Goal: Task Accomplishment & Management: Complete application form

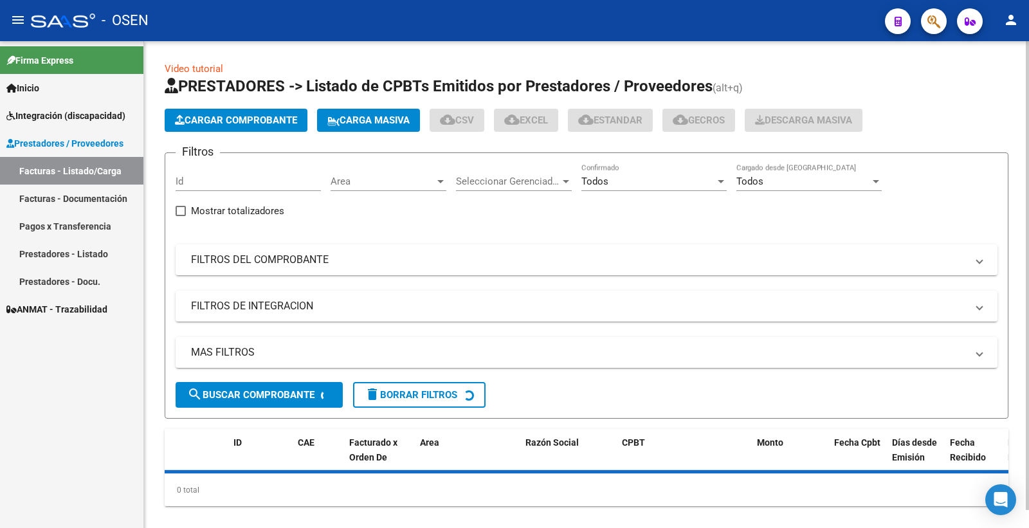
click at [367, 114] on span "Carga Masiva" at bounding box center [368, 120] width 82 height 12
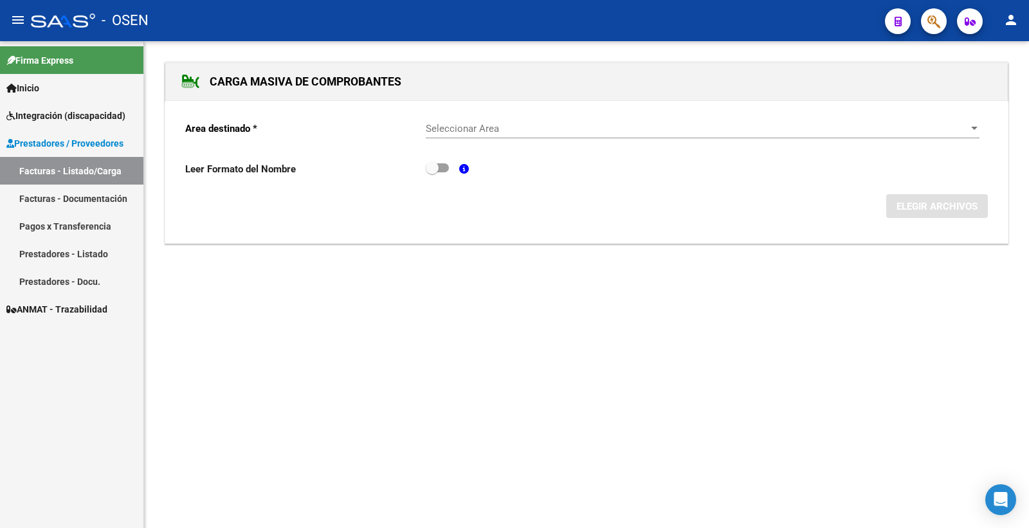
click at [475, 125] on span "Seleccionar Area" at bounding box center [697, 129] width 542 height 12
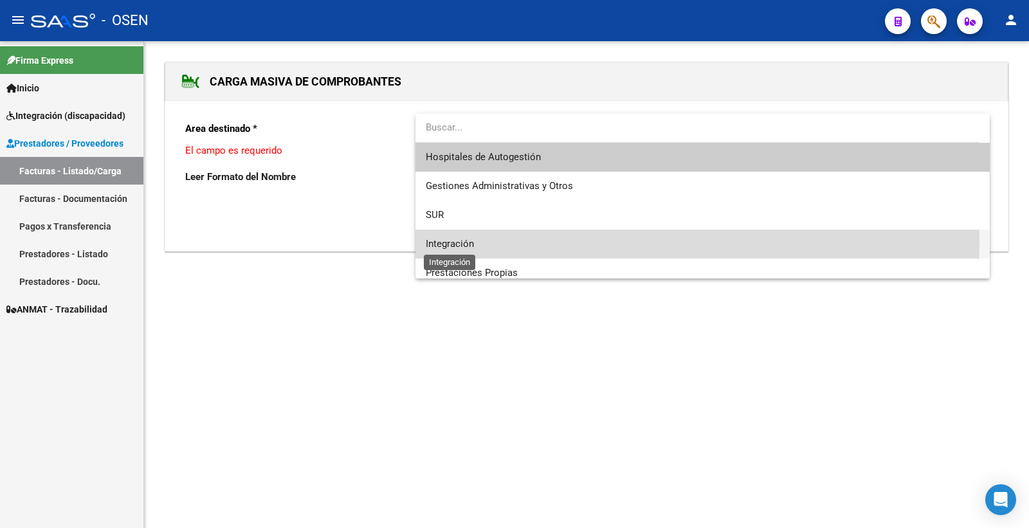
click at [468, 242] on span "Integración" at bounding box center [450, 244] width 48 height 12
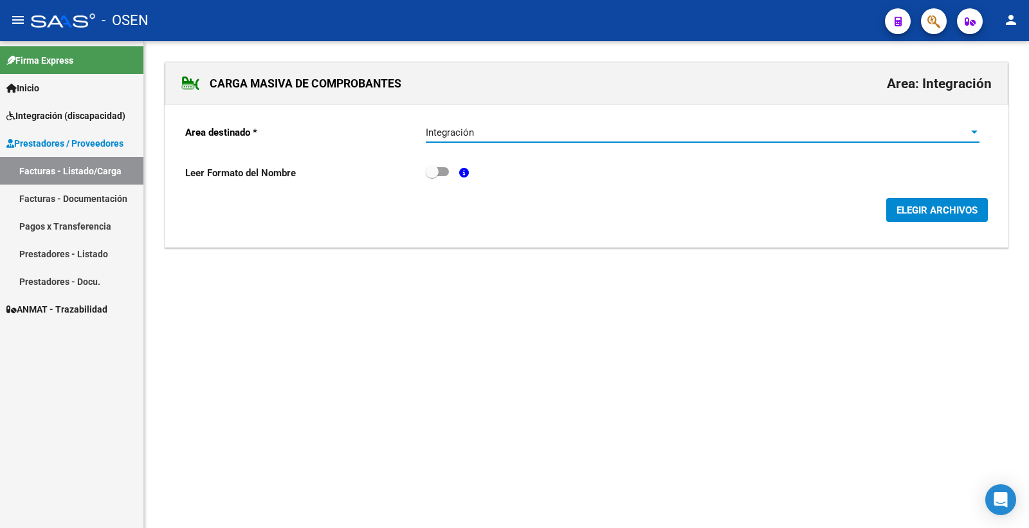
click at [454, 174] on div "Leer Formato del Nombre" at bounding box center [586, 176] width 803 height 24
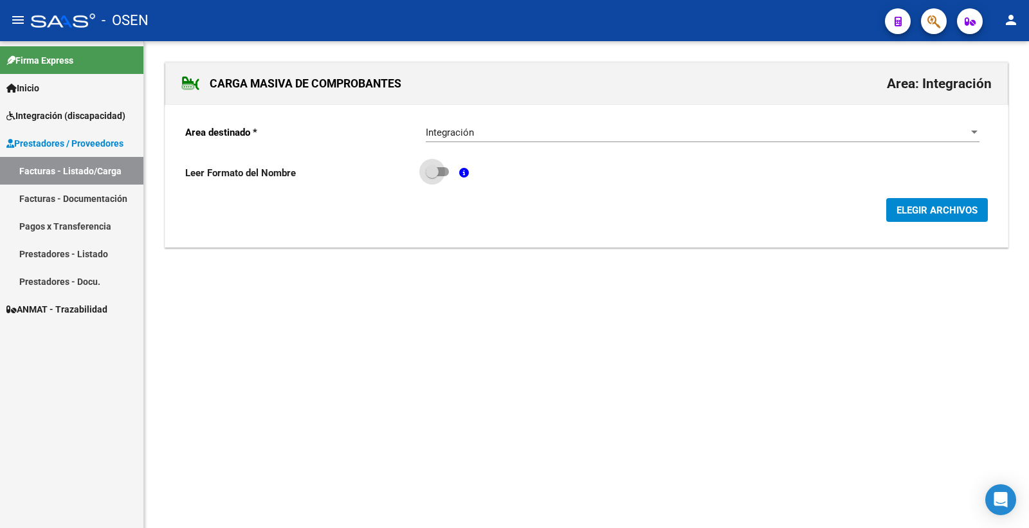
click at [444, 172] on span at bounding box center [437, 171] width 23 height 9
click at [432, 176] on input "checkbox" at bounding box center [432, 176] width 1 height 1
checkbox input "true"
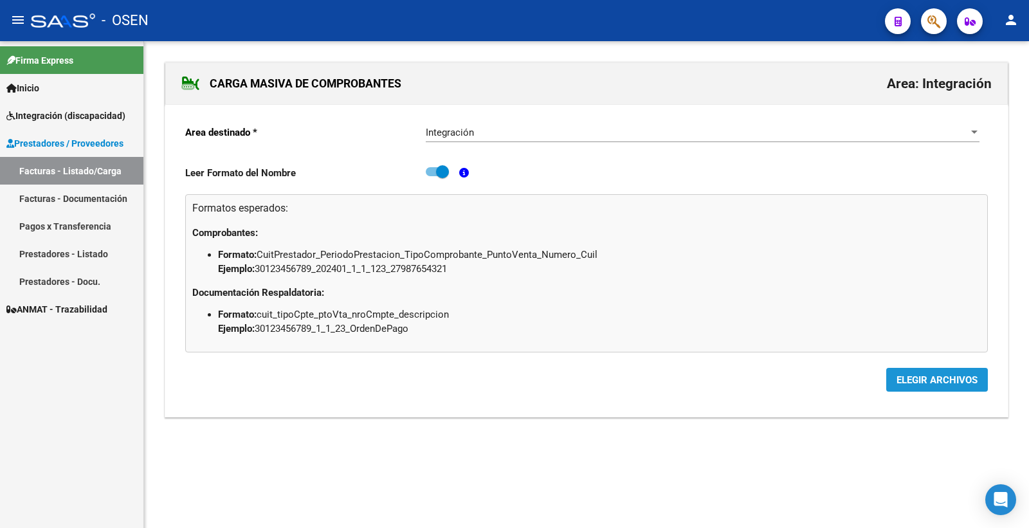
click at [899, 372] on button "ELEGIR ARCHIVOS" at bounding box center [937, 380] width 102 height 24
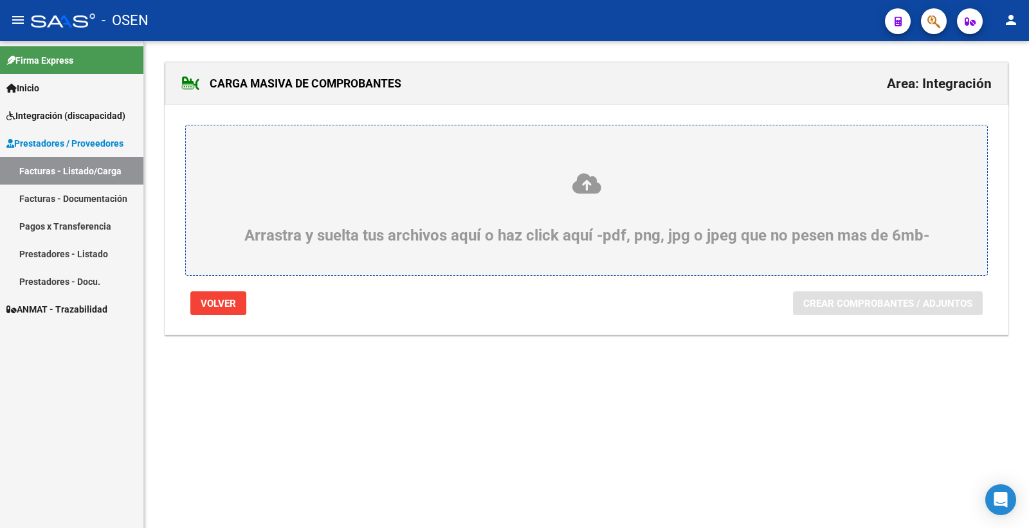
click at [606, 210] on div "Arrastra y suelta tus archivos aquí o haz click aquí -pdf, png, jpg o jpeg que …" at bounding box center [587, 208] width 740 height 73
click at [0, 0] on input "Arrastra y suelta tus archivos aquí o haz click aquí -pdf, png, jpg o jpeg que …" at bounding box center [0, 0] width 0 height 0
click at [582, 190] on icon at bounding box center [587, 184] width 740 height 24
click at [0, 0] on input "Arrastra y suelta tus archivos aquí o haz click aquí -pdf, png, jpg o jpeg que …" at bounding box center [0, 0] width 0 height 0
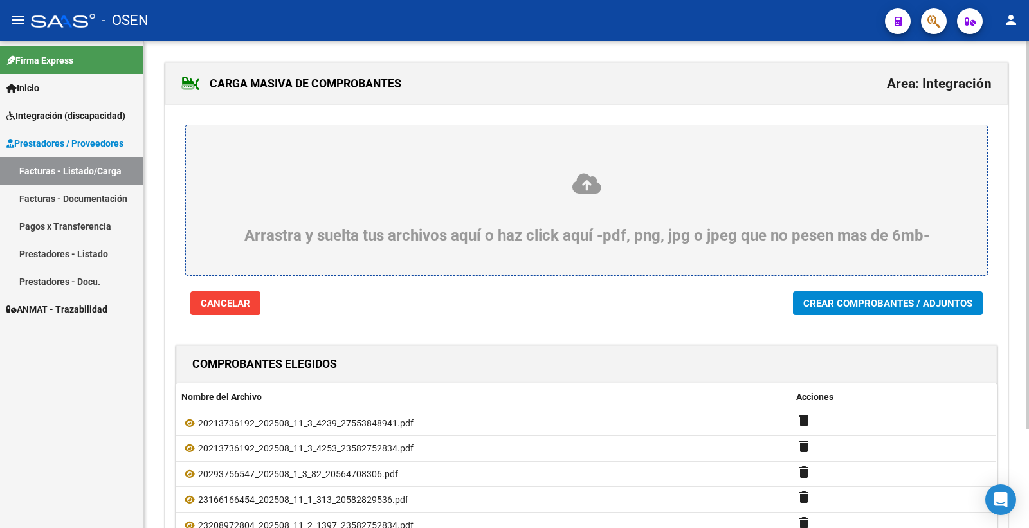
click at [859, 305] on span "Crear Comprobantes / Adjuntos" at bounding box center [887, 304] width 169 height 12
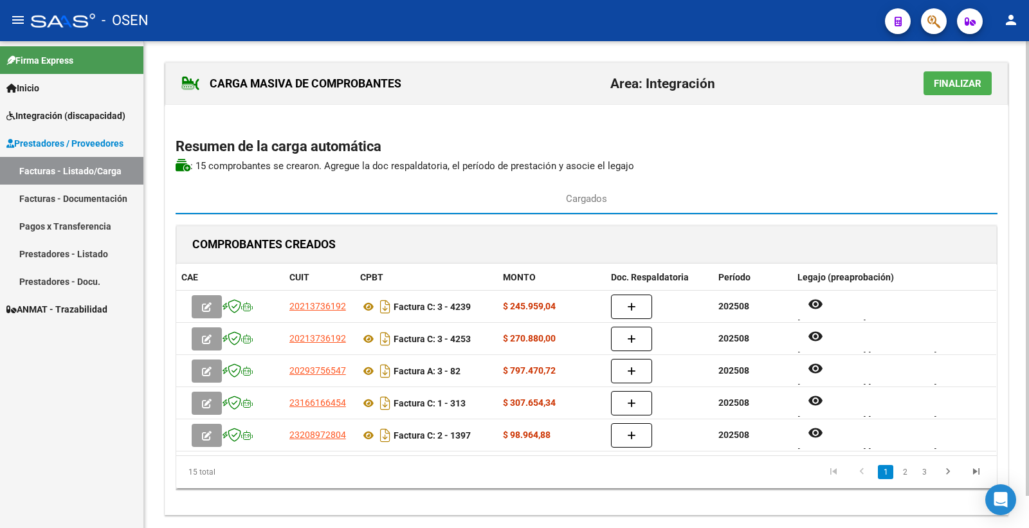
click at [955, 84] on span "Finalizar" at bounding box center [958, 84] width 48 height 12
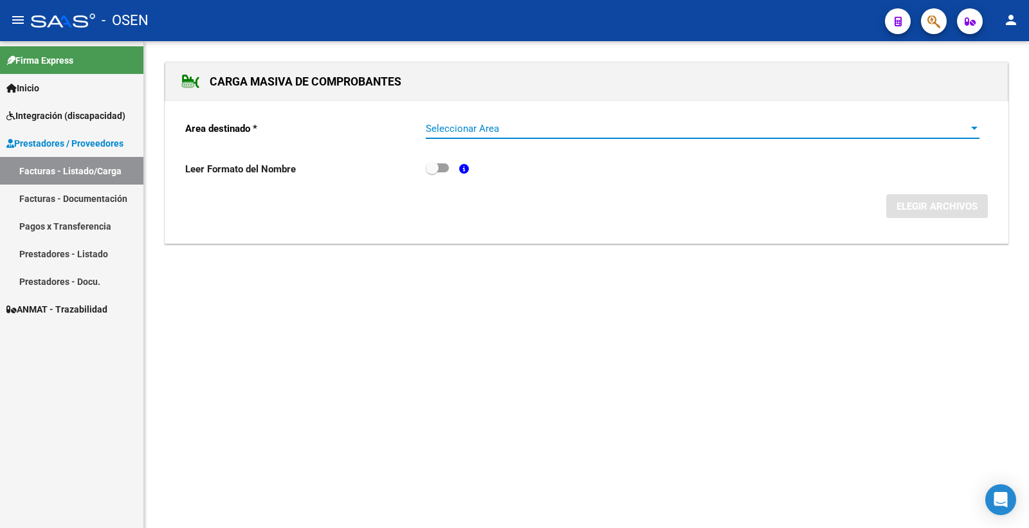
click at [486, 133] on span "Seleccionar Area" at bounding box center [697, 129] width 542 height 12
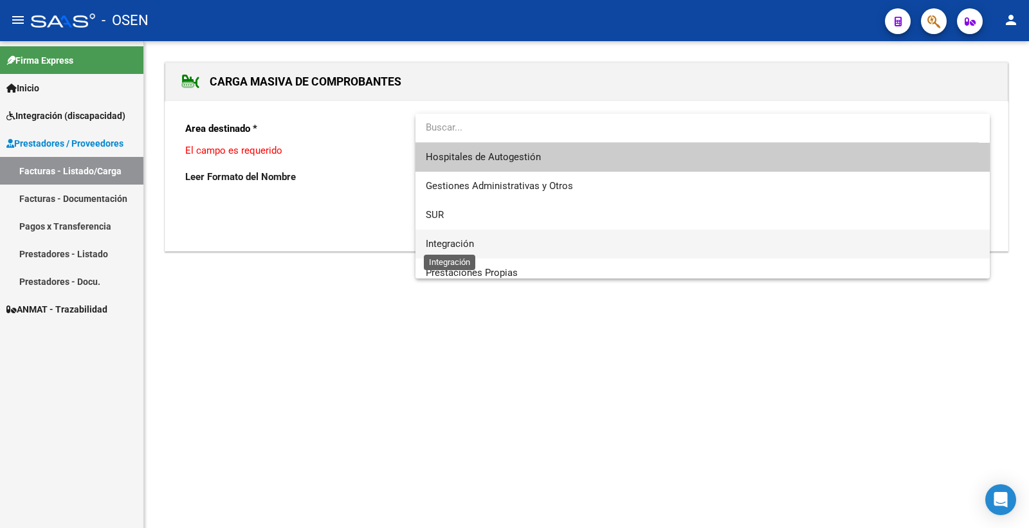
click at [472, 239] on span "Integración" at bounding box center [450, 244] width 48 height 12
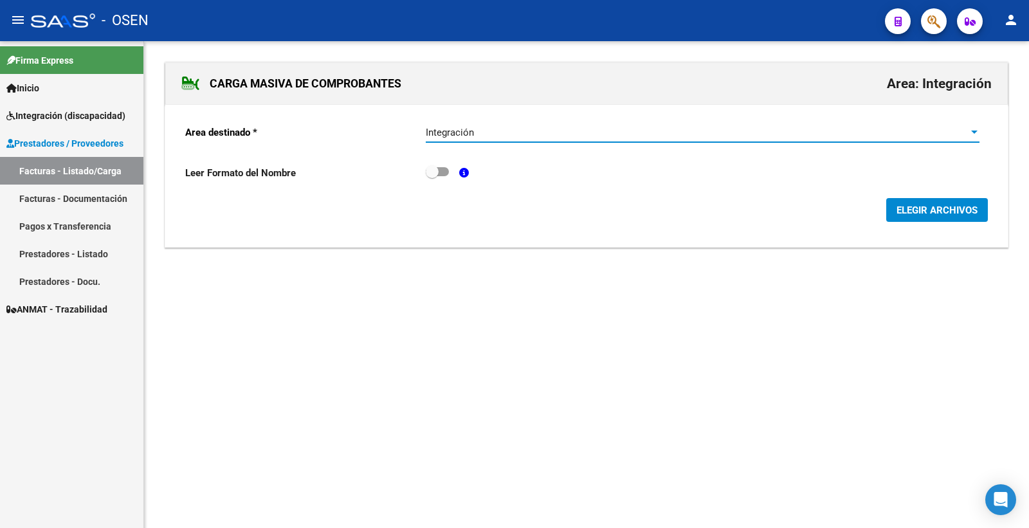
click at [441, 172] on span at bounding box center [437, 171] width 23 height 9
click at [432, 176] on input "checkbox" at bounding box center [432, 176] width 1 height 1
checkbox input "true"
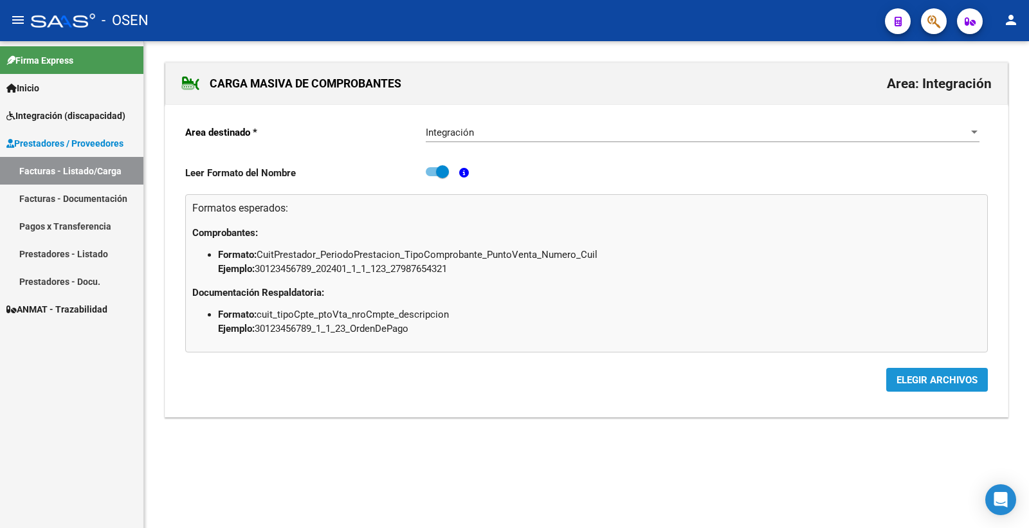
click at [909, 379] on span "ELEGIR ARCHIVOS" at bounding box center [937, 380] width 81 height 12
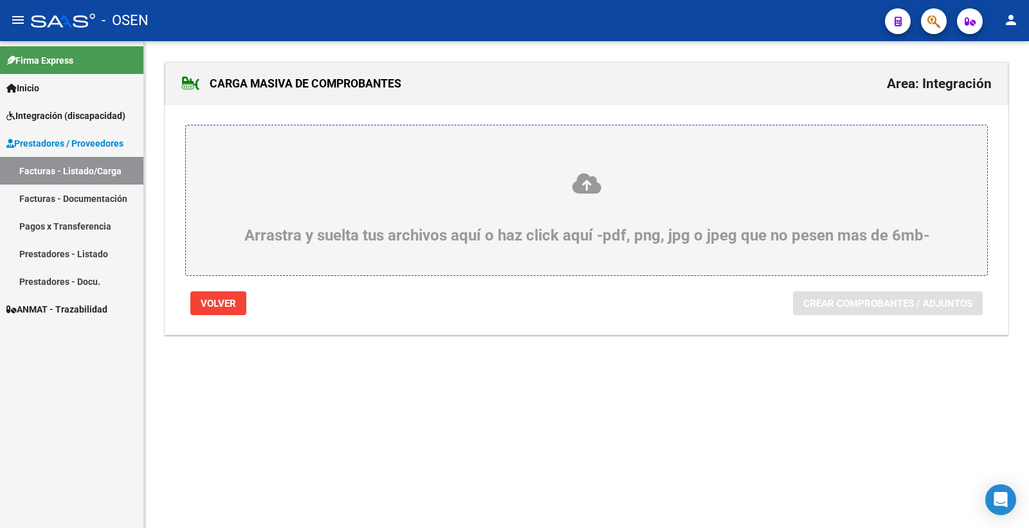
click at [632, 230] on div "Arrastra y suelta tus archivos aquí o haz click aquí -pdf, png, jpg o jpeg que …" at bounding box center [587, 208] width 740 height 73
click at [0, 0] on input "Arrastra y suelta tus archivos aquí o haz click aquí -pdf, png, jpg o jpeg que …" at bounding box center [0, 0] width 0 height 0
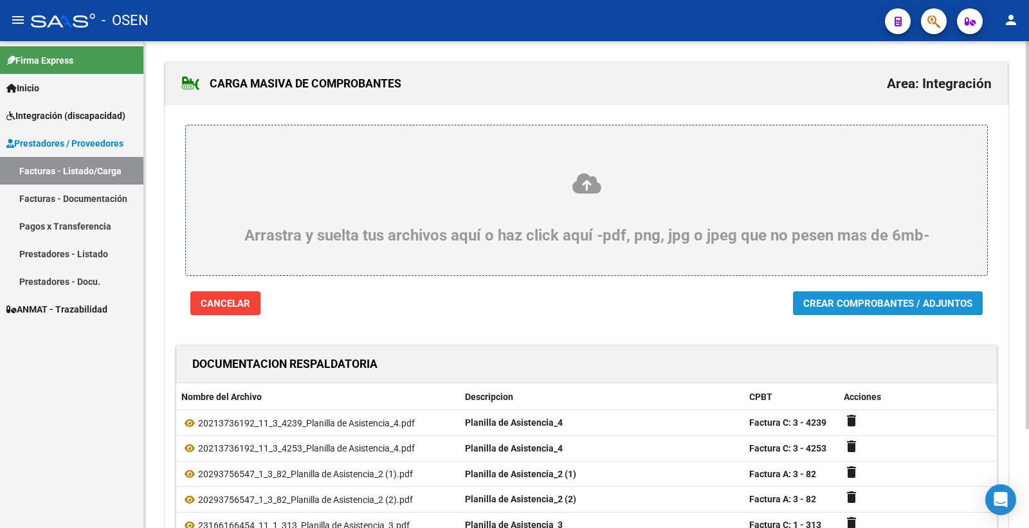
click at [863, 306] on span "Crear Comprobantes / Adjuntos" at bounding box center [887, 304] width 169 height 12
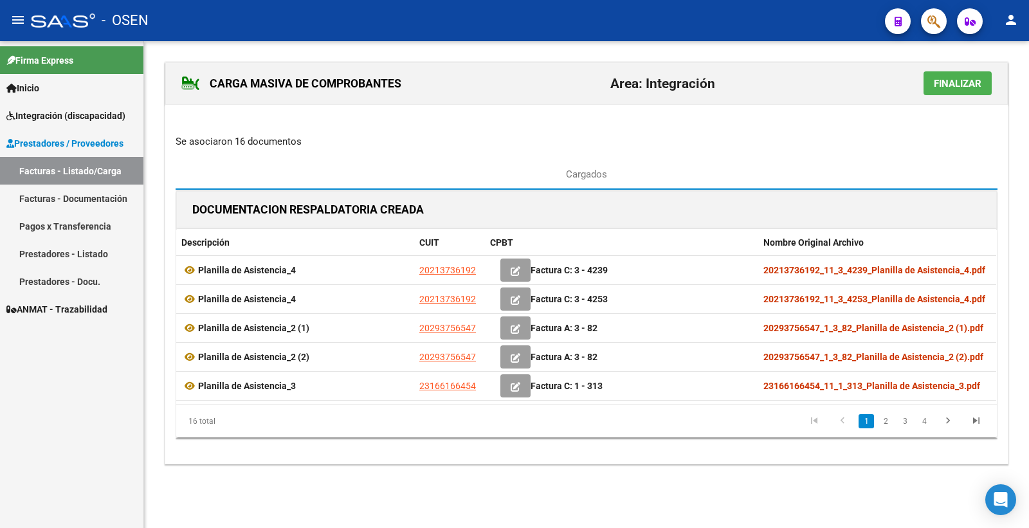
click at [951, 80] on span "Finalizar" at bounding box center [958, 84] width 48 height 12
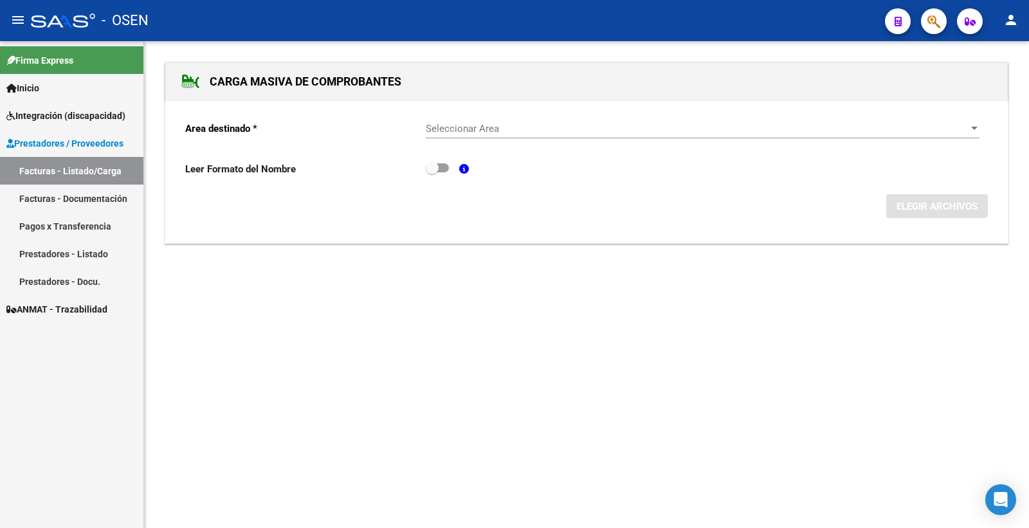
click at [105, 112] on span "Integración (discapacidad)" at bounding box center [65, 116] width 119 height 14
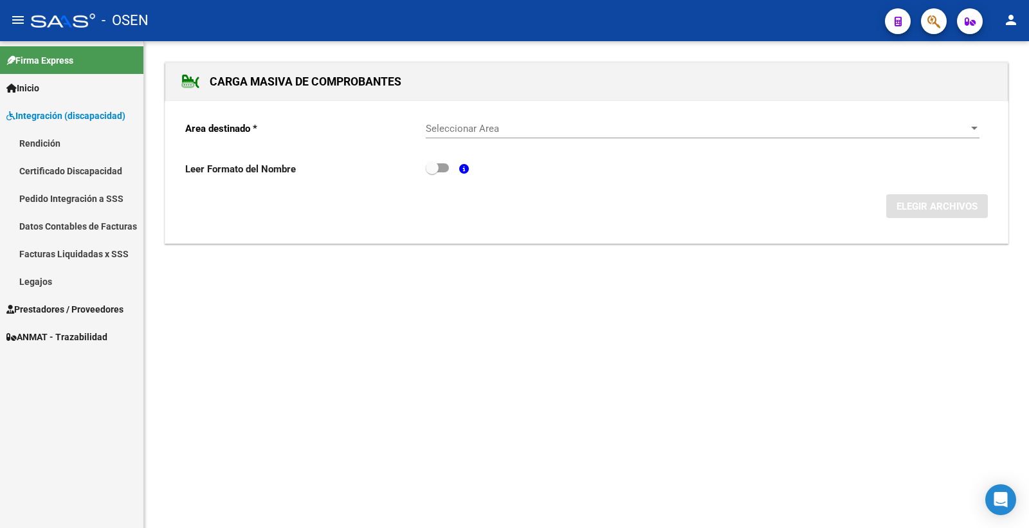
click at [86, 120] on span "Integración (discapacidad)" at bounding box center [65, 116] width 119 height 14
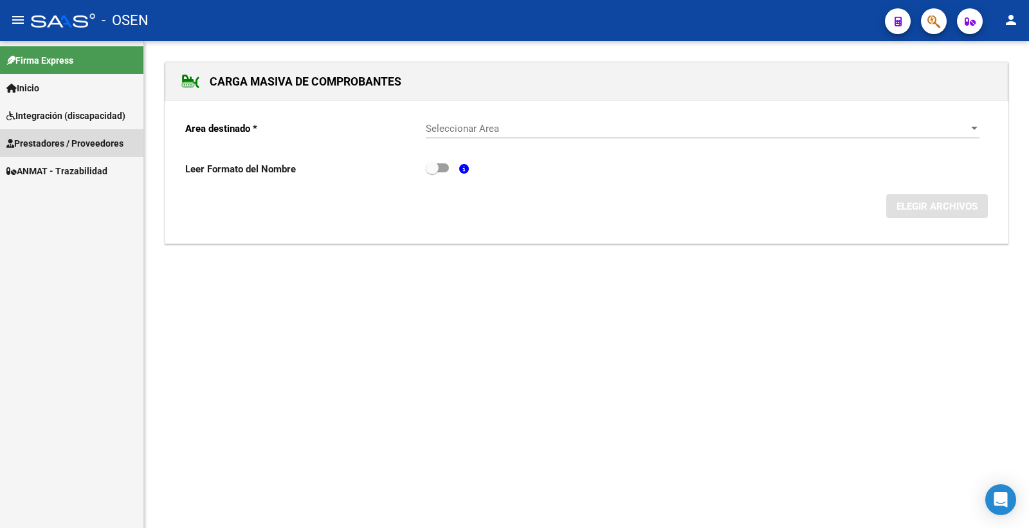
click at [79, 143] on span "Prestadores / Proveedores" at bounding box center [64, 143] width 117 height 14
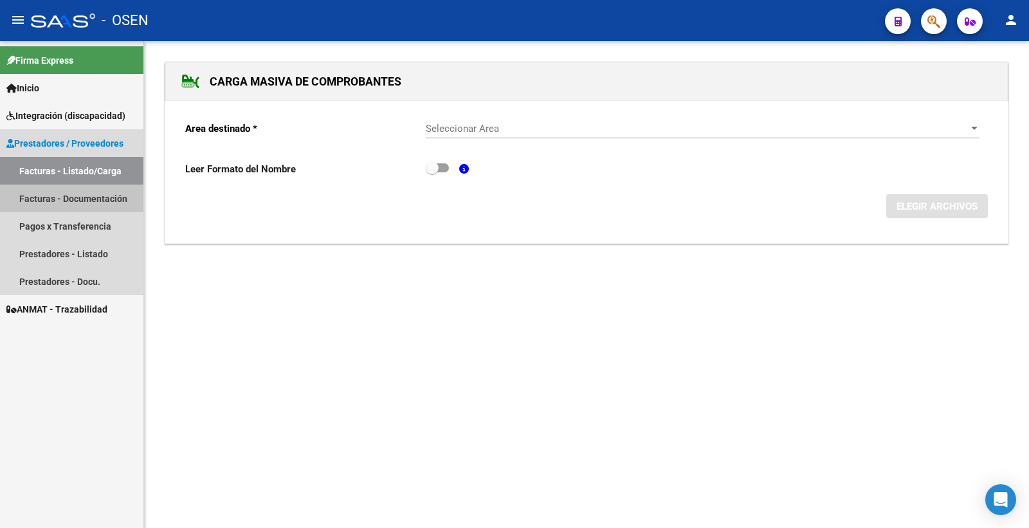
click at [81, 201] on link "Facturas - Documentación" at bounding box center [71, 199] width 143 height 28
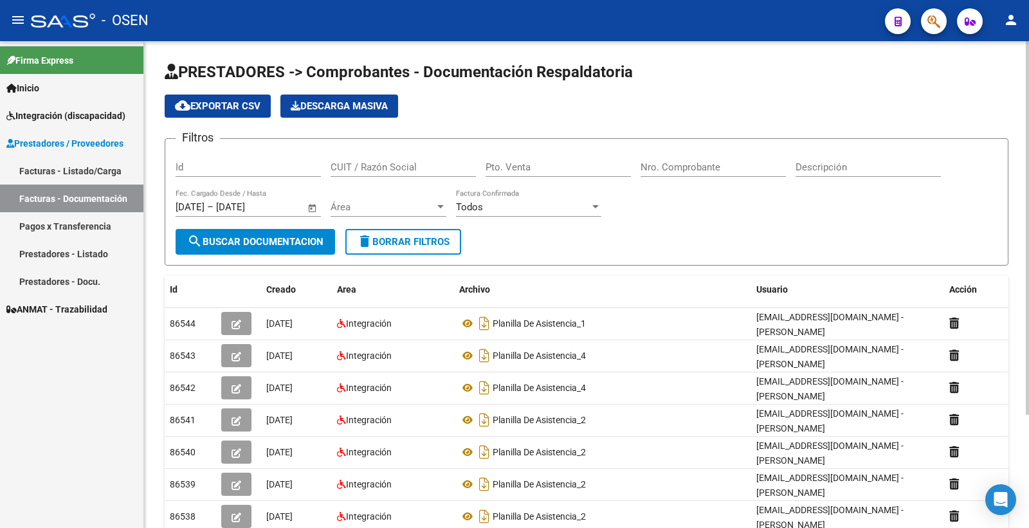
click at [278, 207] on input "[DATE]" at bounding box center [247, 207] width 62 height 12
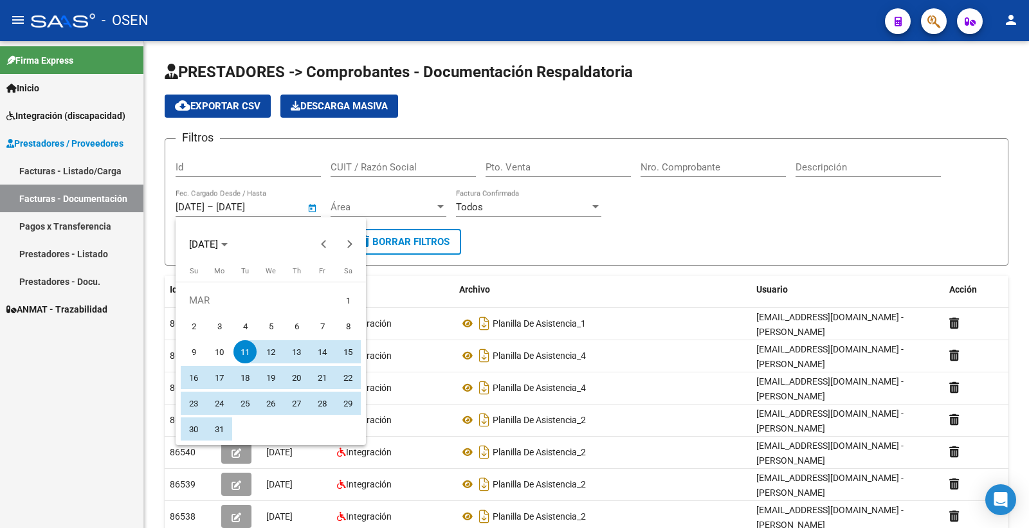
click at [297, 209] on div at bounding box center [514, 264] width 1029 height 528
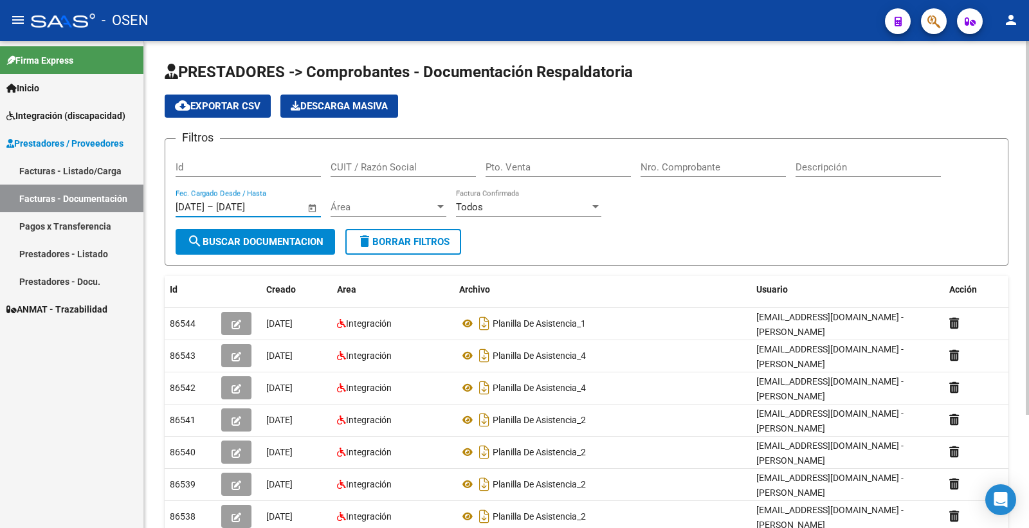
click at [278, 206] on input "[DATE]" at bounding box center [247, 207] width 62 height 12
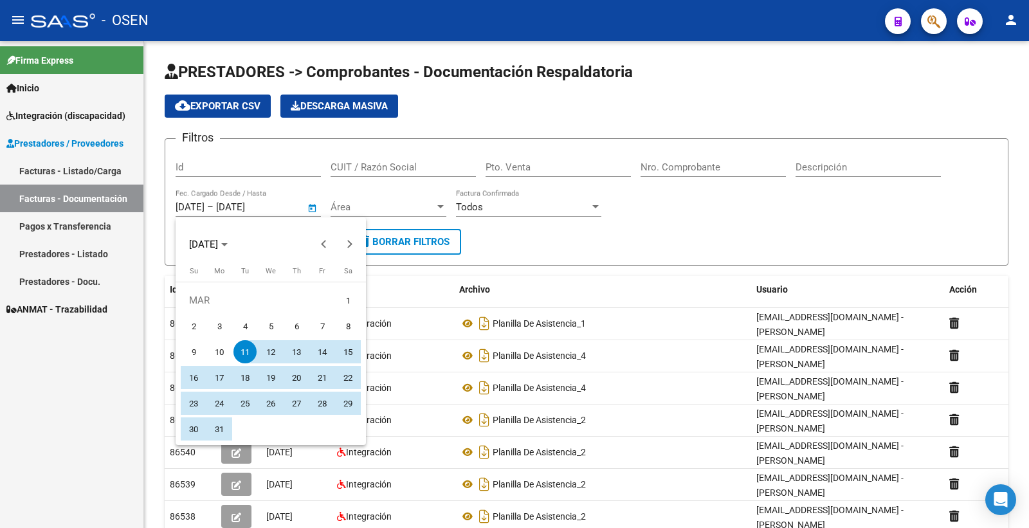
click at [326, 188] on div at bounding box center [514, 264] width 1029 height 528
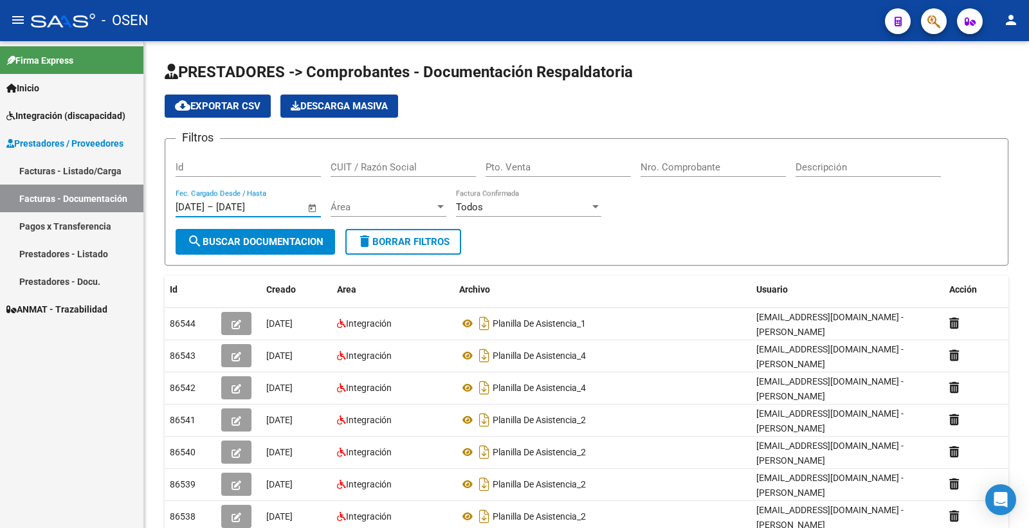
click at [90, 172] on link "Facturas - Listado/Carga" at bounding box center [71, 171] width 143 height 28
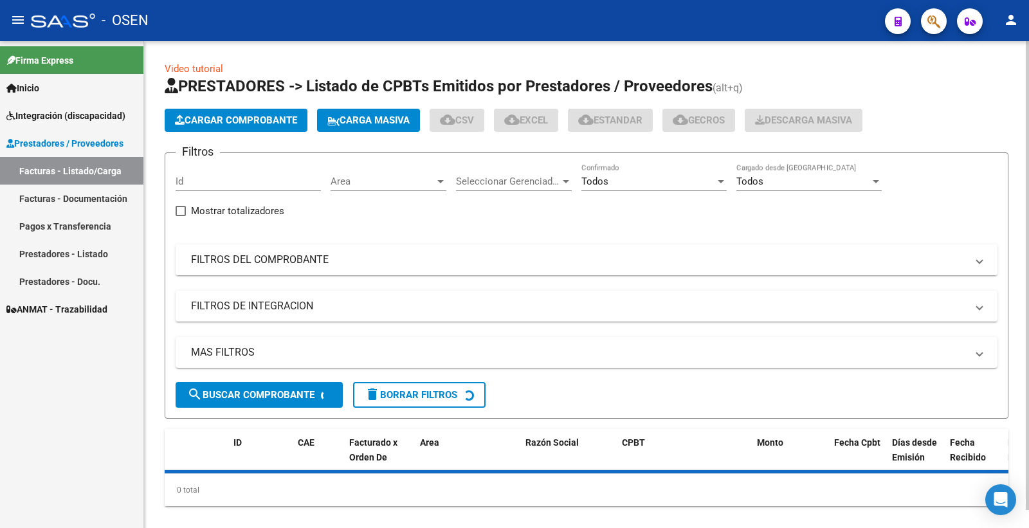
click at [238, 264] on mat-panel-title "FILTROS DEL COMPROBANTE" at bounding box center [579, 260] width 776 height 14
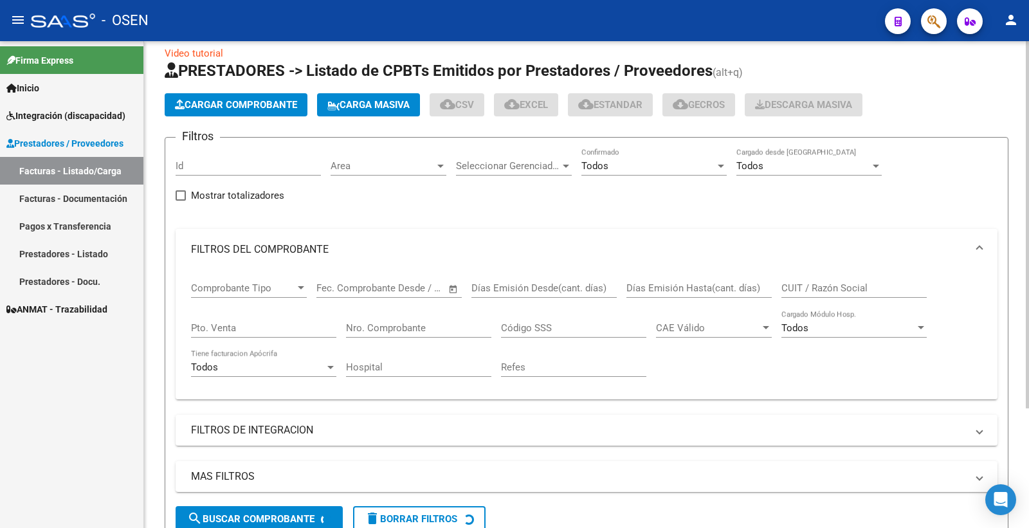
scroll to position [158, 0]
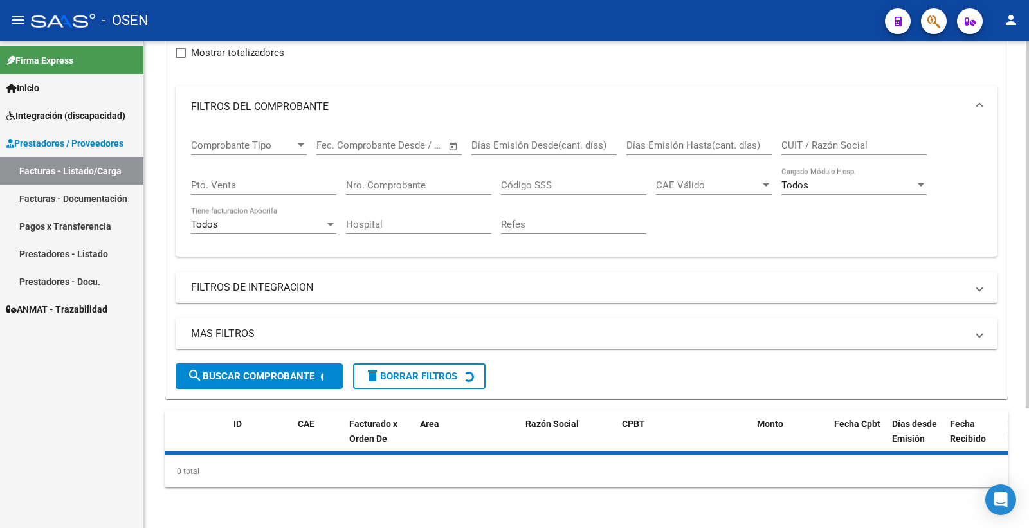
click at [284, 373] on span "search Buscar Comprobante" at bounding box center [250, 376] width 127 height 12
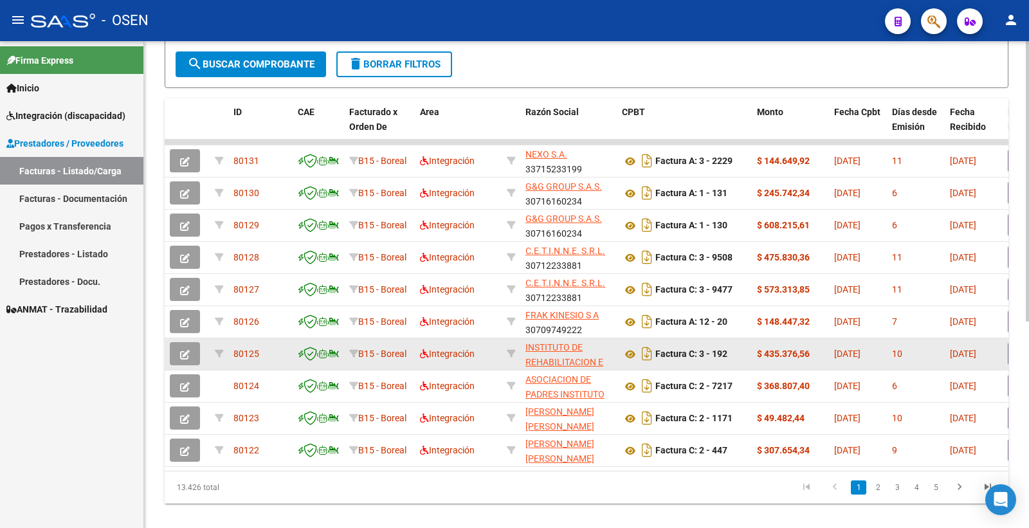
scroll to position [357, 0]
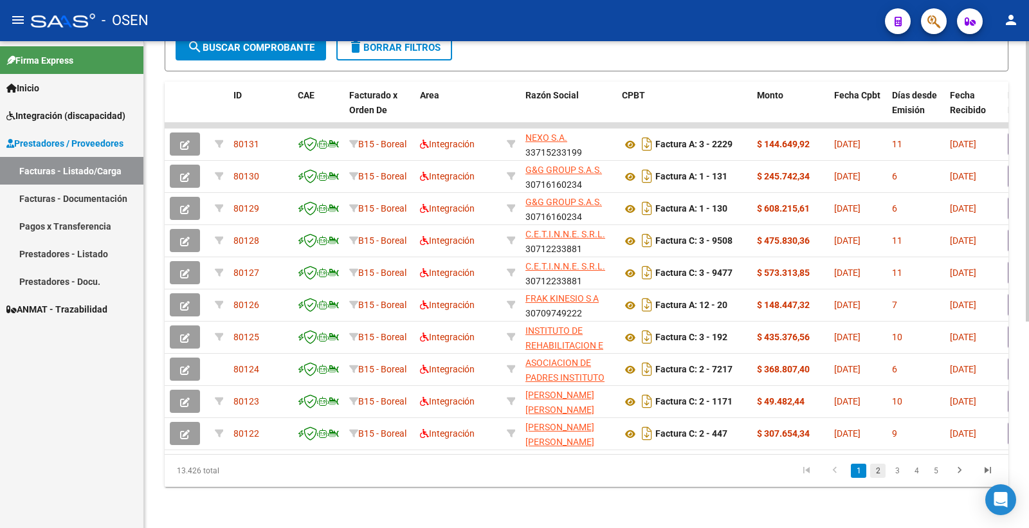
click at [877, 470] on link "2" at bounding box center [877, 471] width 15 height 14
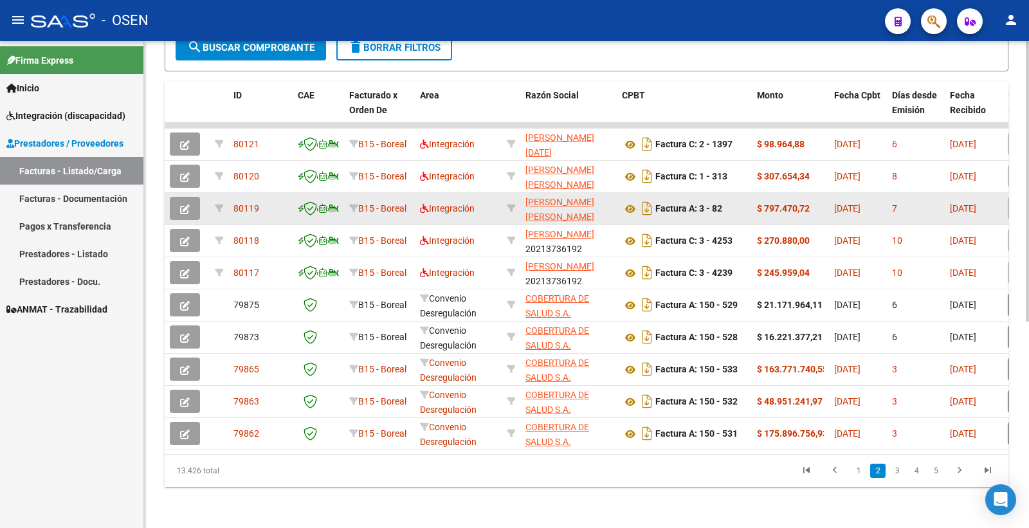
click at [176, 197] on button "button" at bounding box center [185, 208] width 30 height 23
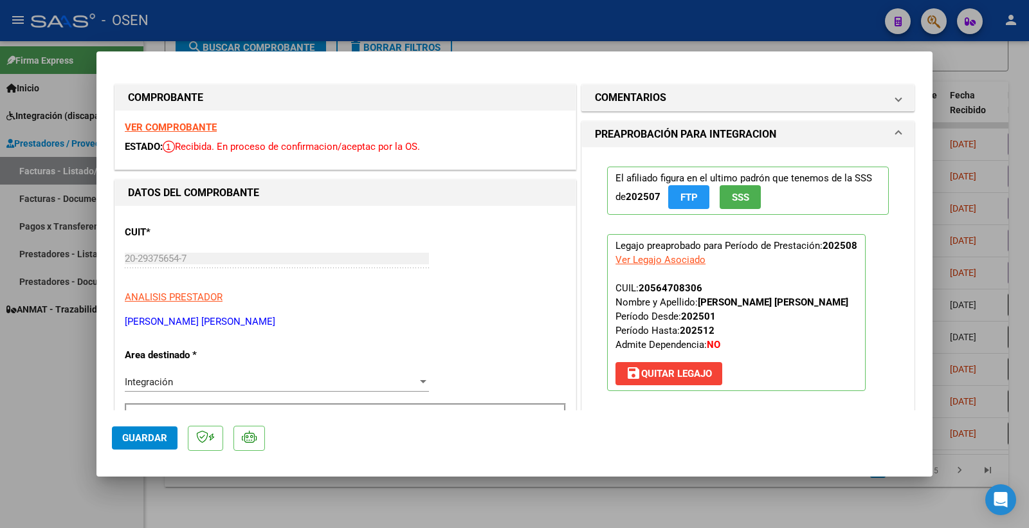
scroll to position [286, 0]
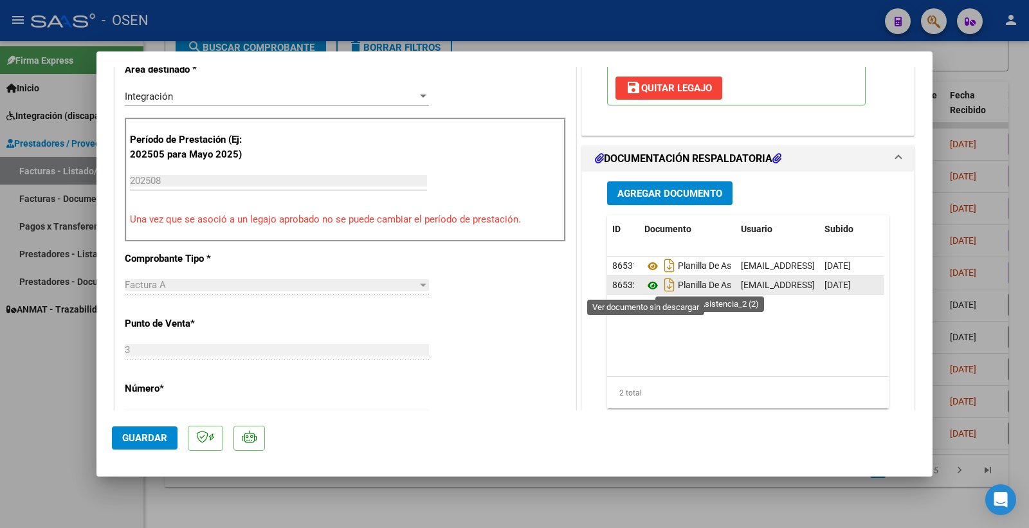
click at [650, 285] on icon at bounding box center [652, 285] width 17 height 15
click at [646, 286] on icon at bounding box center [652, 285] width 17 height 15
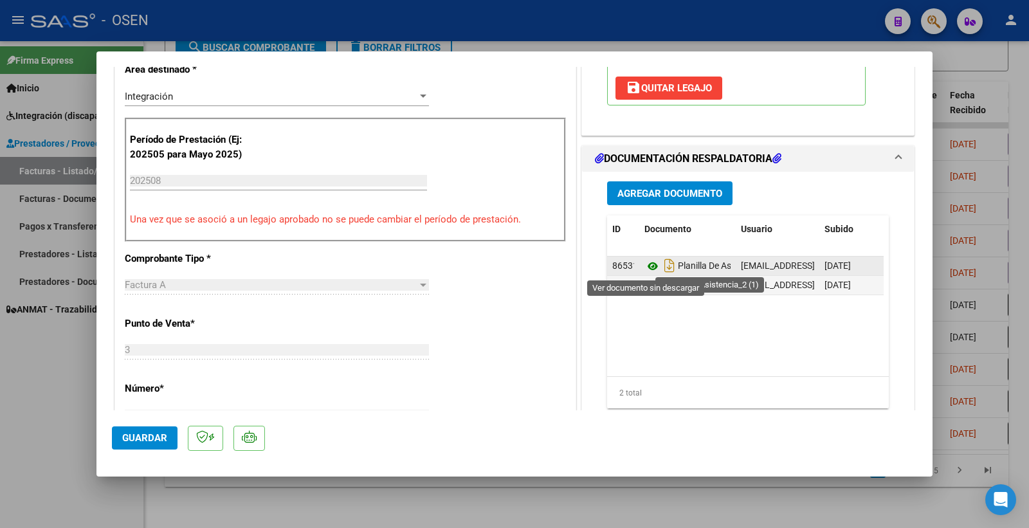
click at [644, 266] on icon at bounding box center [652, 266] width 17 height 15
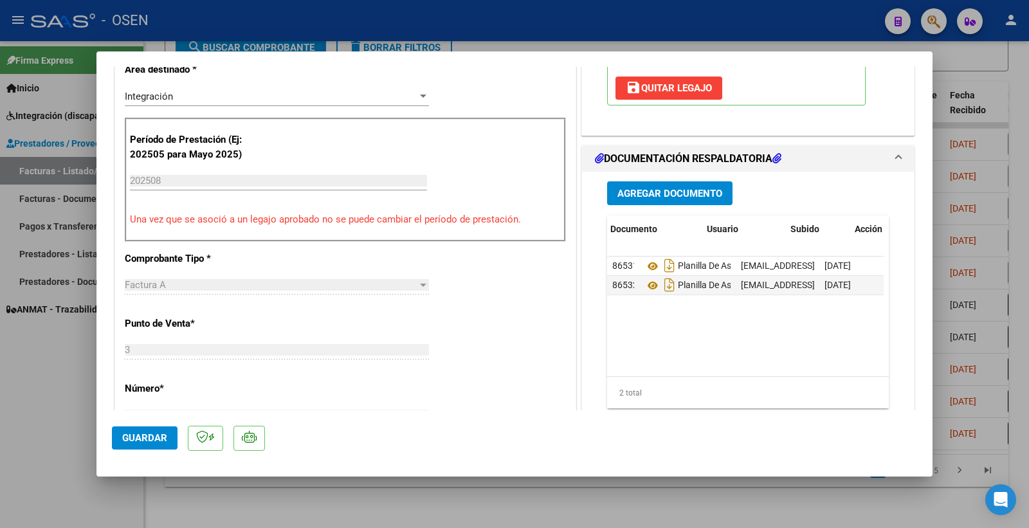
scroll to position [0, 64]
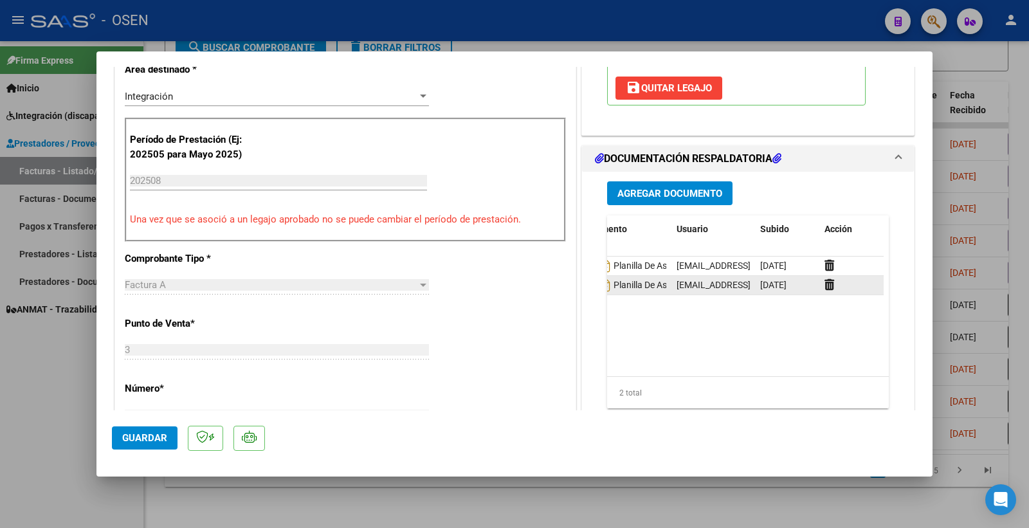
click at [819, 277] on datatable-body-cell at bounding box center [851, 285] width 64 height 19
click at [825, 286] on icon at bounding box center [830, 284] width 10 height 12
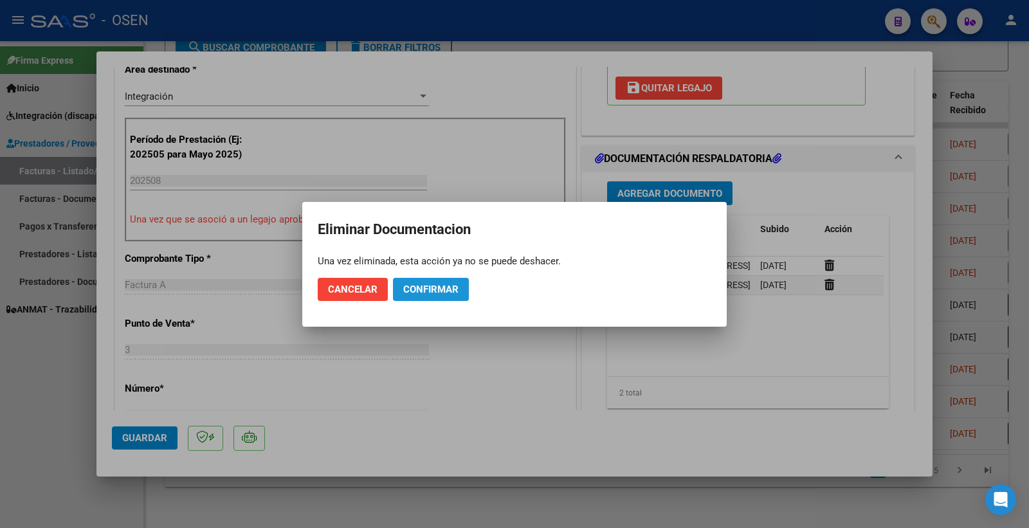
click at [418, 279] on button "Confirmar" at bounding box center [431, 289] width 76 height 23
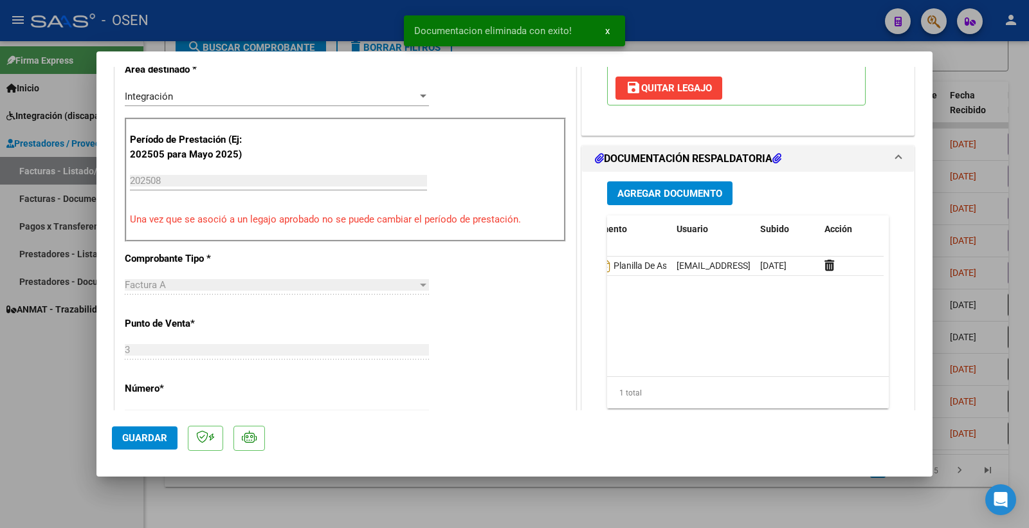
click at [682, 194] on span "Agregar Documento" at bounding box center [669, 194] width 105 height 12
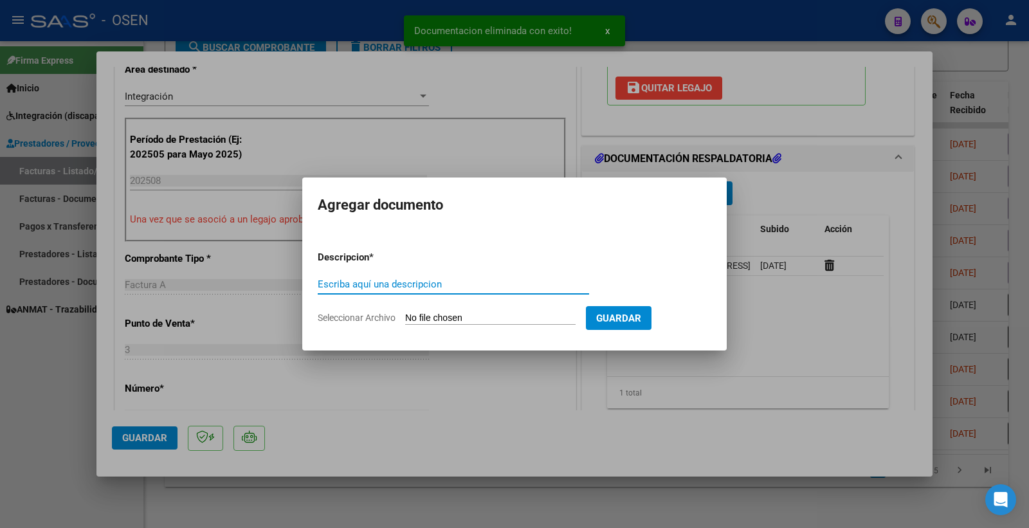
click at [432, 280] on input "Escriba aquí una descripcion" at bounding box center [453, 284] width 271 height 12
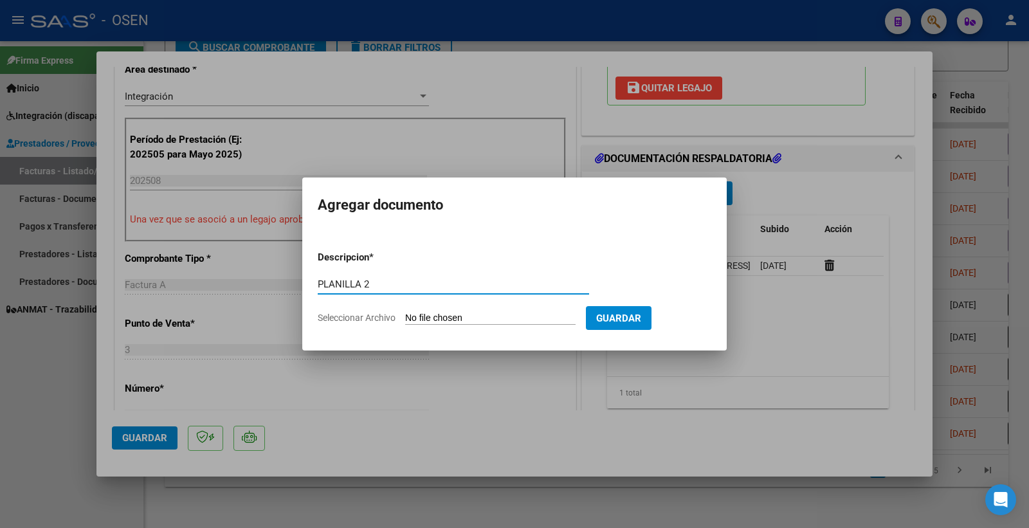
type input "PLANILLA 2"
click at [433, 324] on input "Seleccionar Archivo" at bounding box center [490, 319] width 170 height 12
type input "C:\fakepath\20293756547_1_3_82_Planilla de Asistencia_2 (2).pdf"
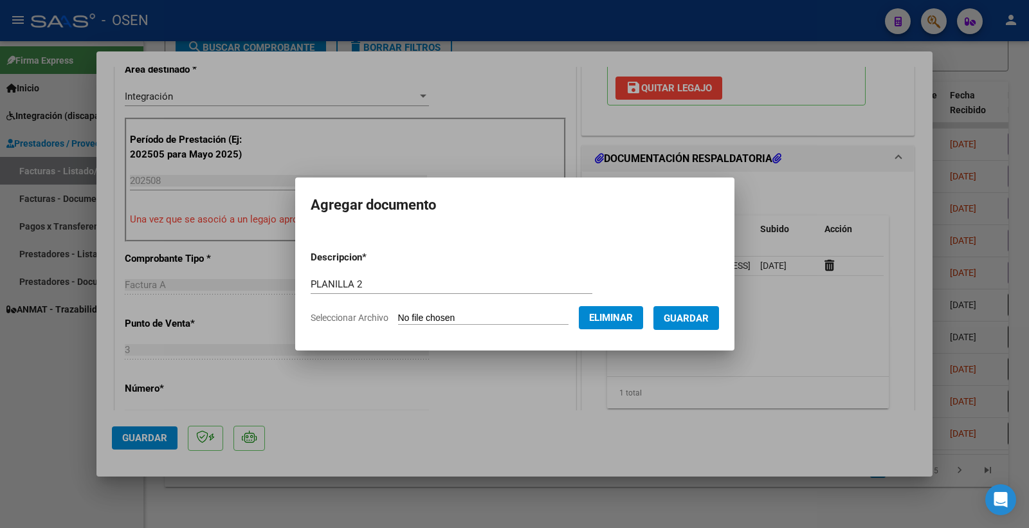
click at [695, 313] on span "Guardar" at bounding box center [686, 319] width 45 height 12
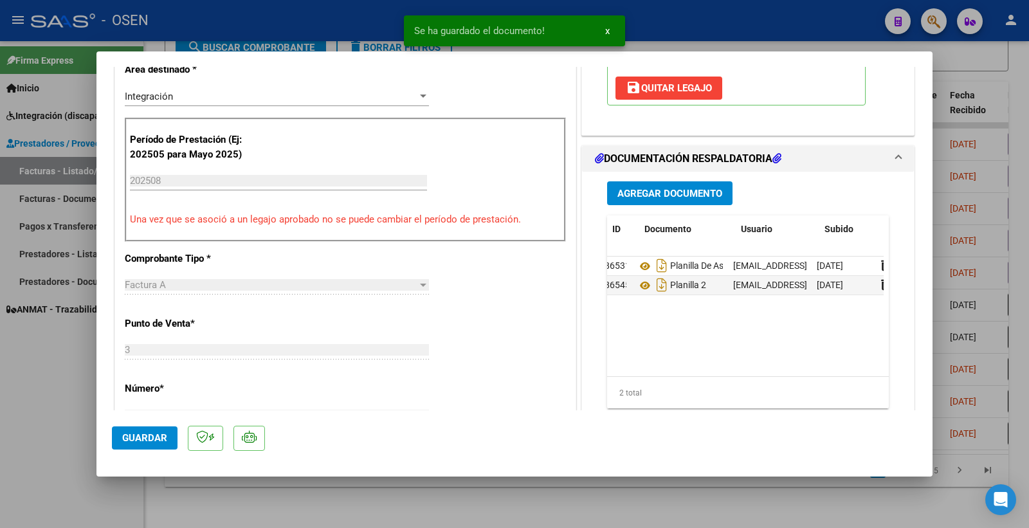
scroll to position [0, 0]
click at [647, 285] on icon at bounding box center [652, 285] width 17 height 15
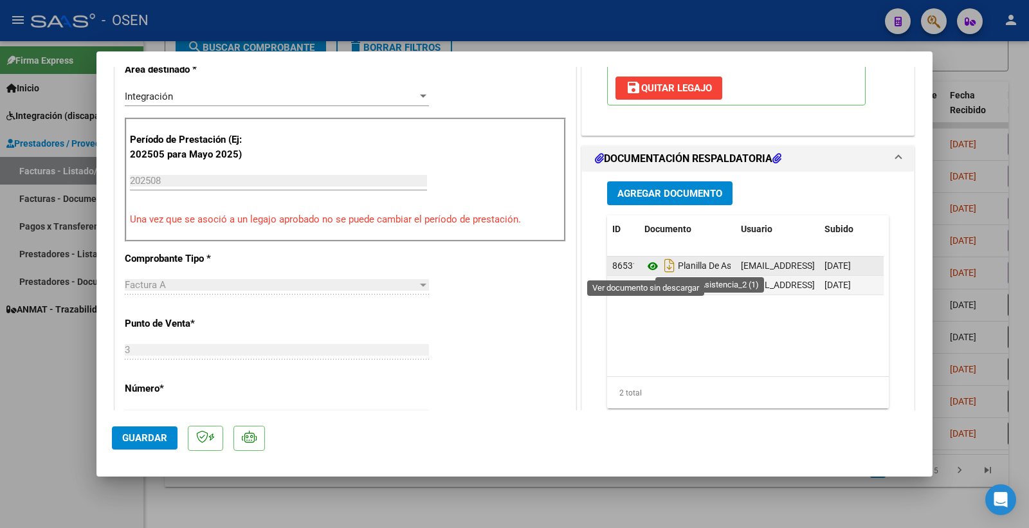
click at [644, 268] on icon at bounding box center [652, 266] width 17 height 15
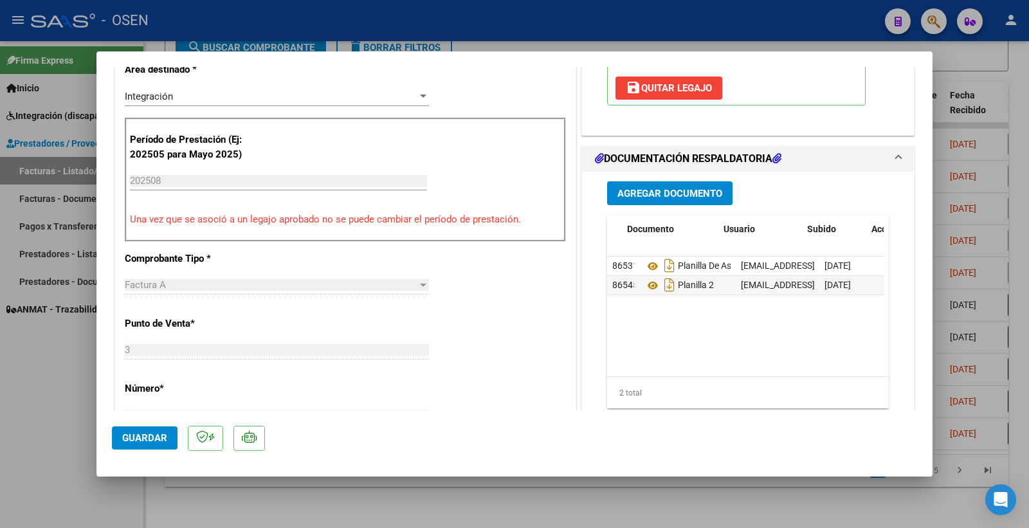
scroll to position [0, 64]
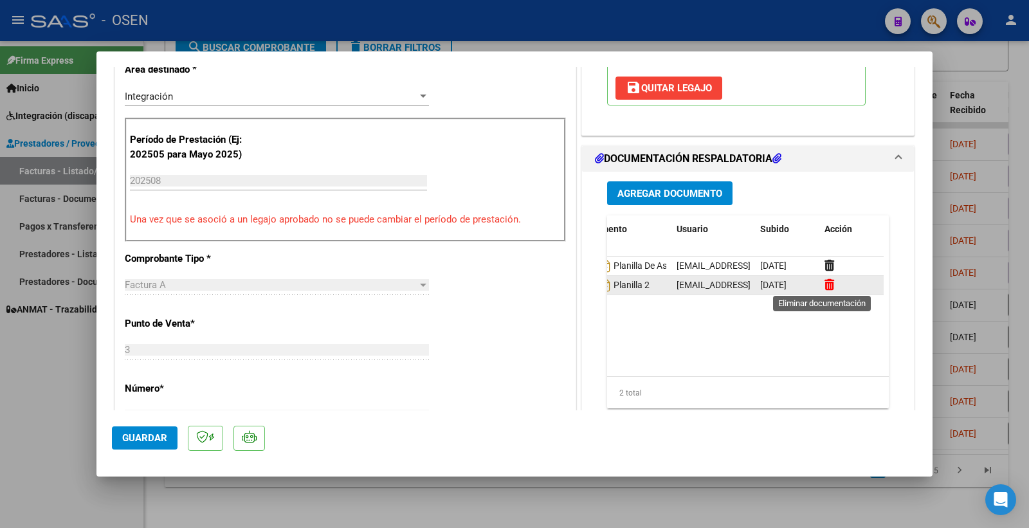
click at [826, 285] on icon at bounding box center [830, 284] width 10 height 12
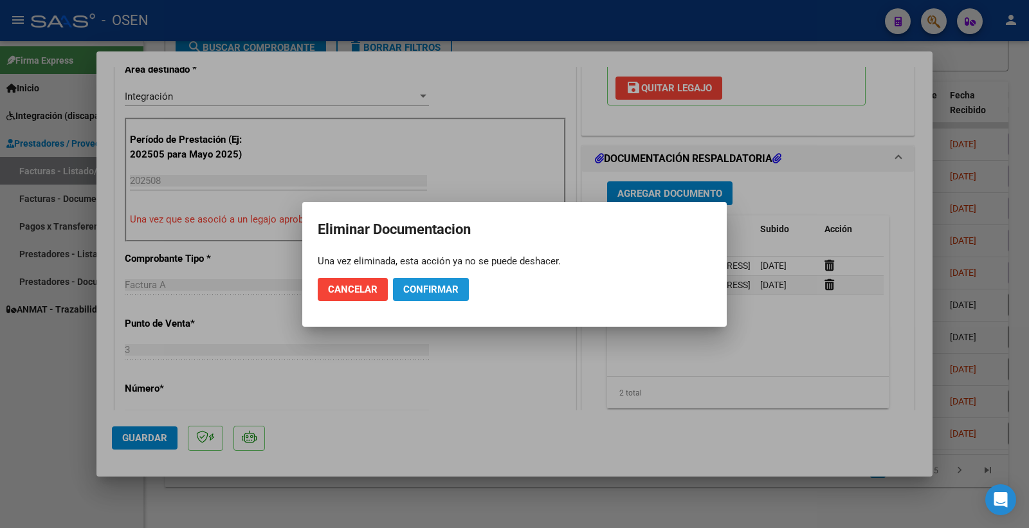
click at [447, 284] on span "Confirmar" at bounding box center [430, 290] width 55 height 12
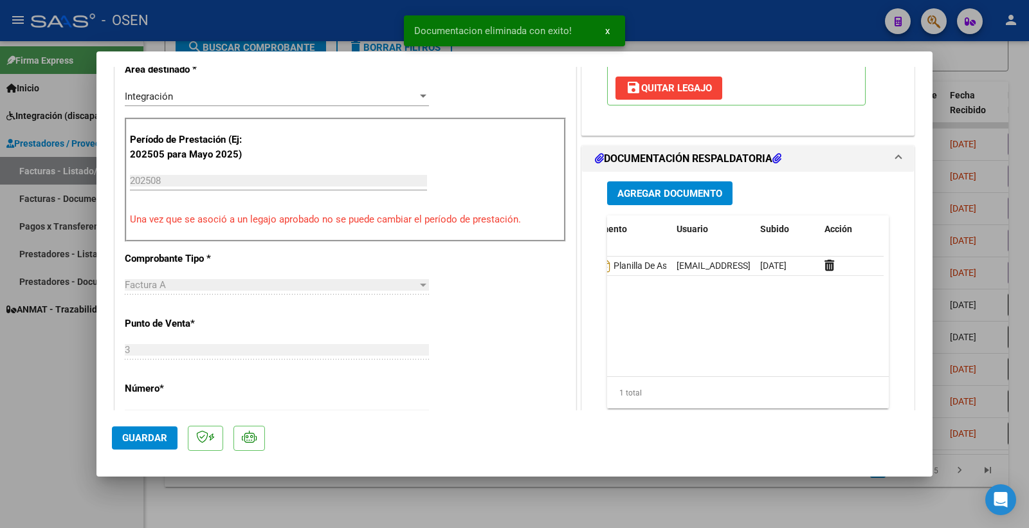
scroll to position [0, 0]
click at [646, 203] on button "Agregar Documento" at bounding box center [669, 193] width 125 height 24
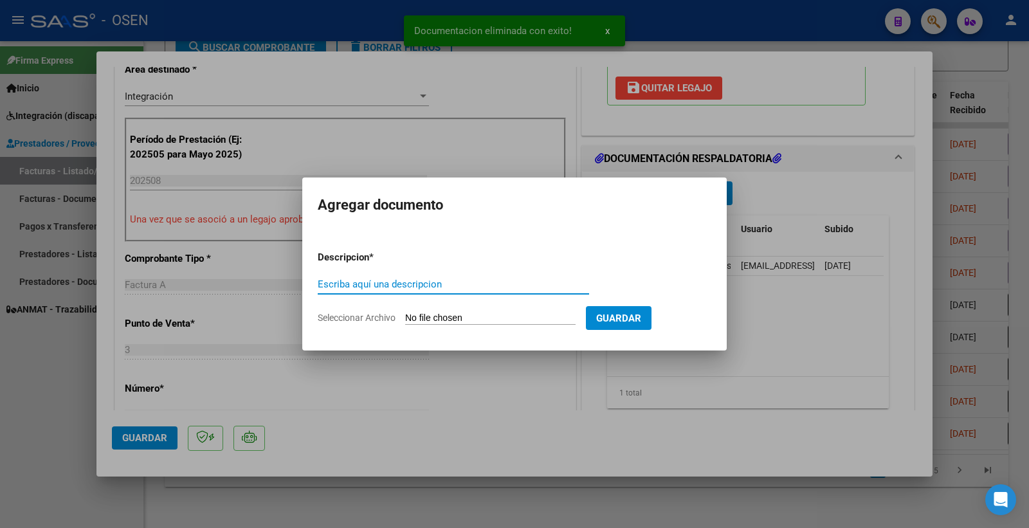
click at [414, 279] on input "Escriba aquí una descripcion" at bounding box center [453, 284] width 271 height 12
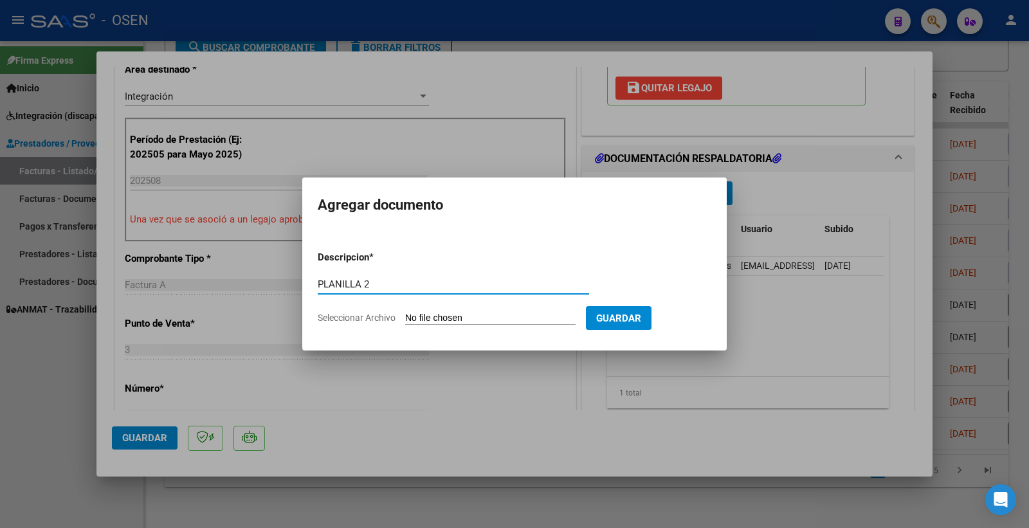
type input "PLANILLA 2"
click at [452, 310] on form "Descripcion * PLANILLA 2 Escriba aquí una descripcion Seleccionar Archivo Guard…" at bounding box center [515, 288] width 394 height 94
click at [457, 316] on input "Seleccionar Archivo" at bounding box center [490, 319] width 170 height 12
type input "C:\fakepath\20293756547_1_3_82_Planilla de Asistencia_2 (1).pdf"
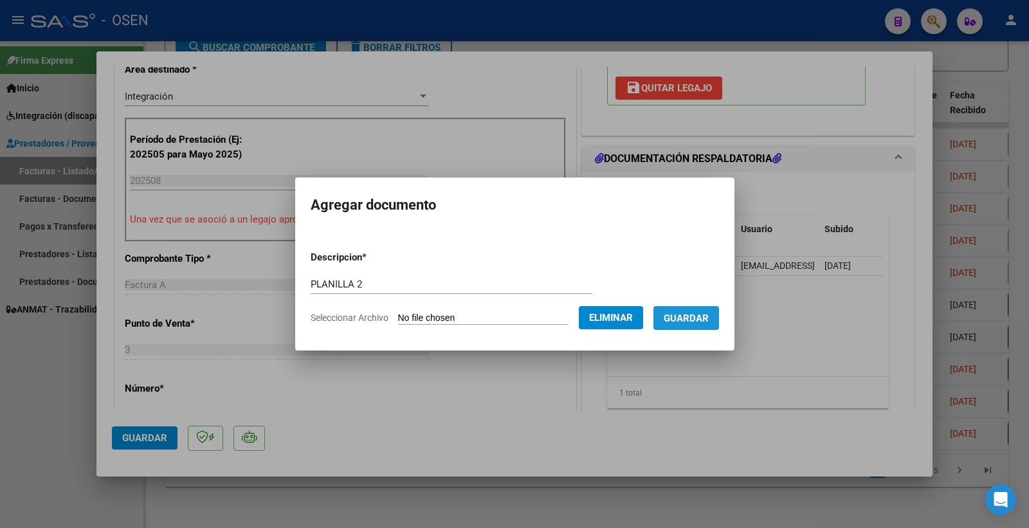
click at [684, 320] on span "Guardar" at bounding box center [686, 319] width 45 height 12
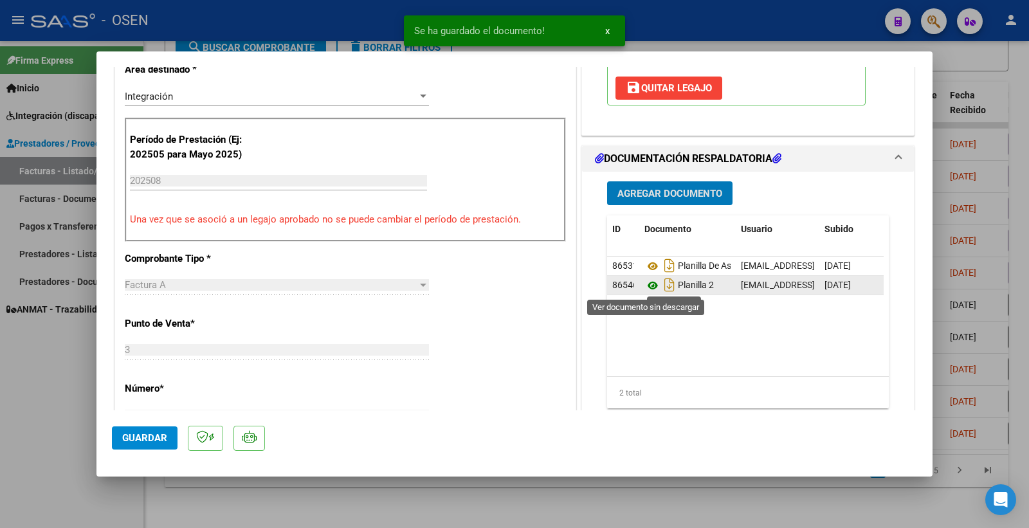
click at [647, 287] on icon at bounding box center [652, 285] width 17 height 15
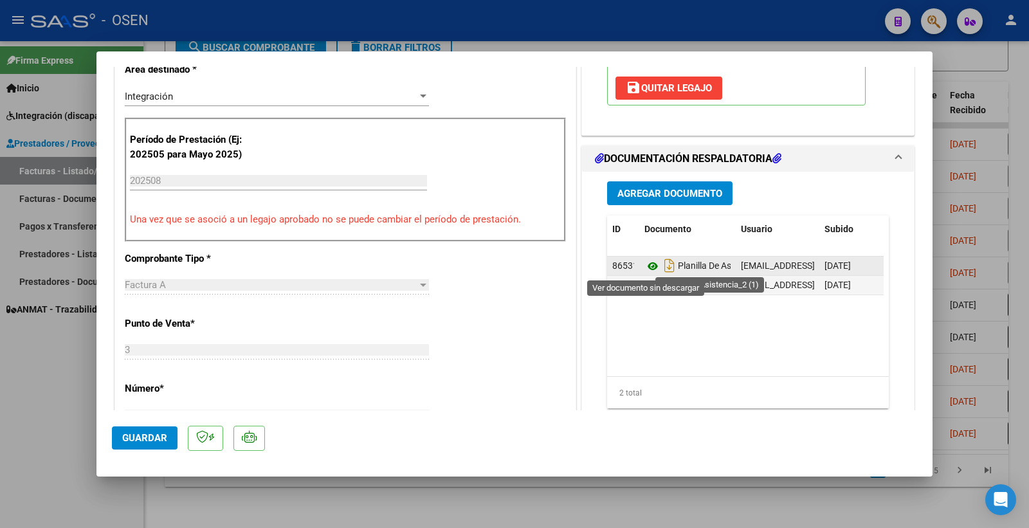
click at [644, 266] on icon at bounding box center [652, 266] width 17 height 15
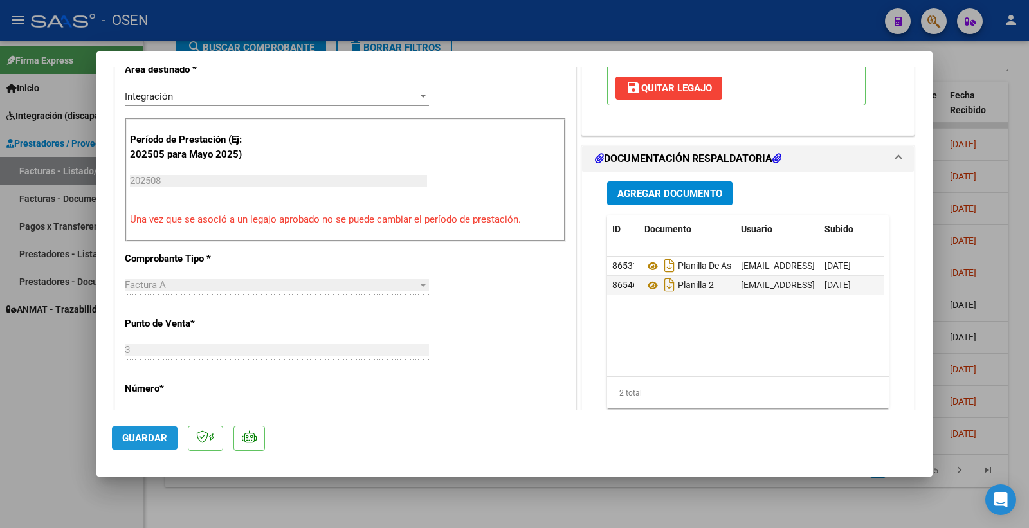
click at [161, 439] on span "Guardar" at bounding box center [144, 438] width 45 height 12
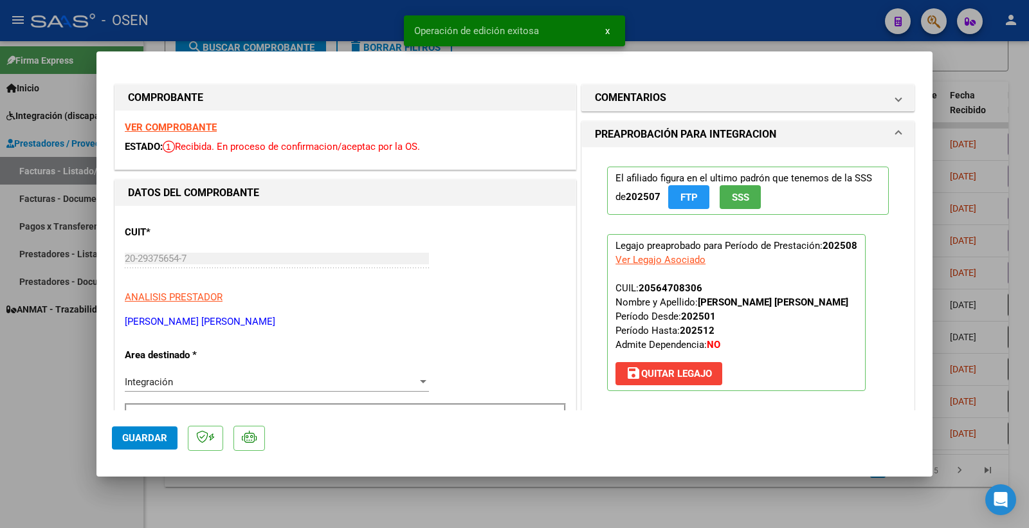
type input "$ 0,00"
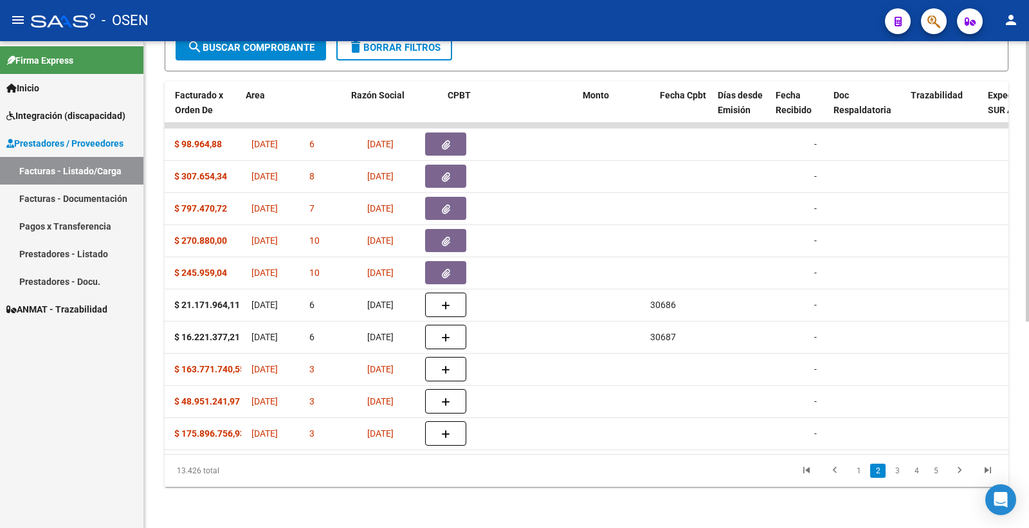
scroll to position [0, 166]
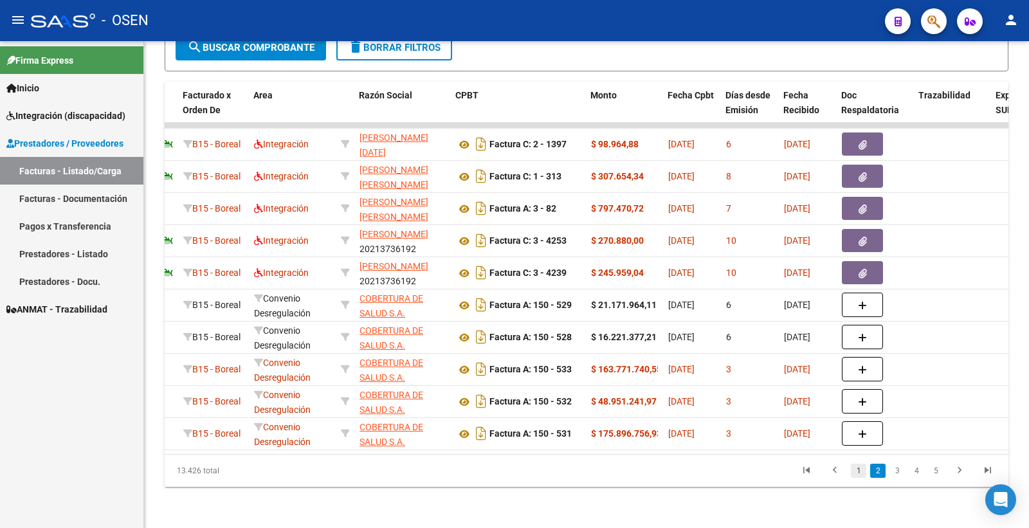
click at [865, 471] on link "1" at bounding box center [858, 471] width 15 height 14
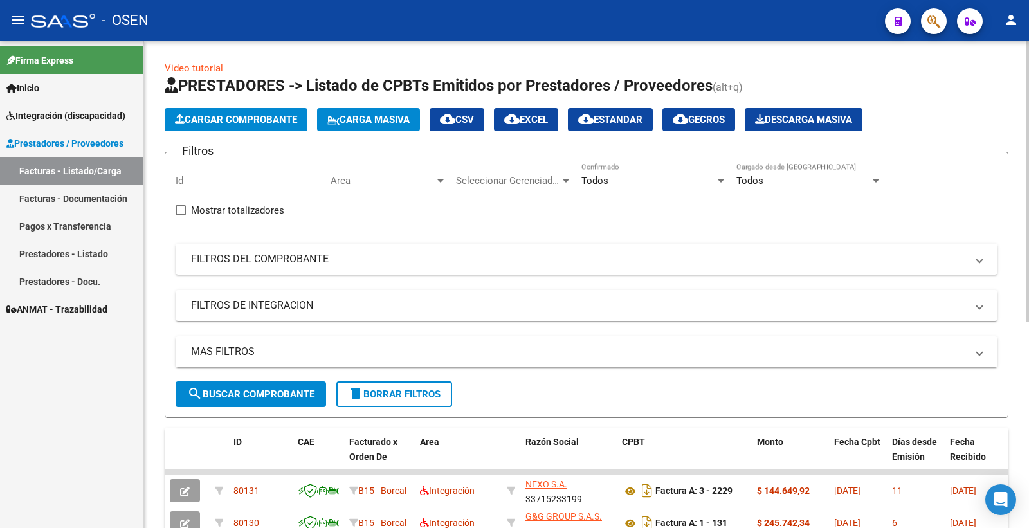
scroll to position [0, 0]
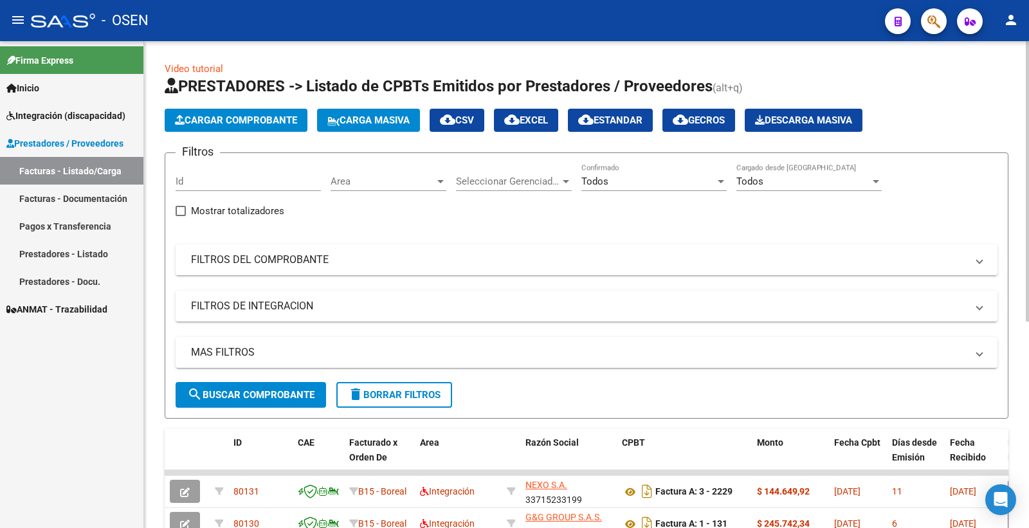
click at [380, 119] on span "Carga Masiva" at bounding box center [368, 120] width 82 height 12
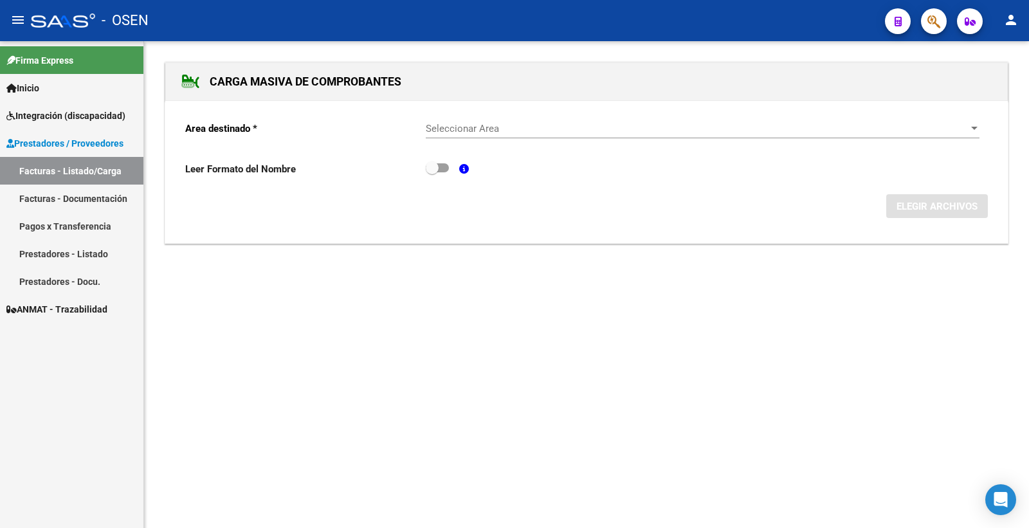
click at [463, 129] on span "Seleccionar Area" at bounding box center [697, 129] width 542 height 12
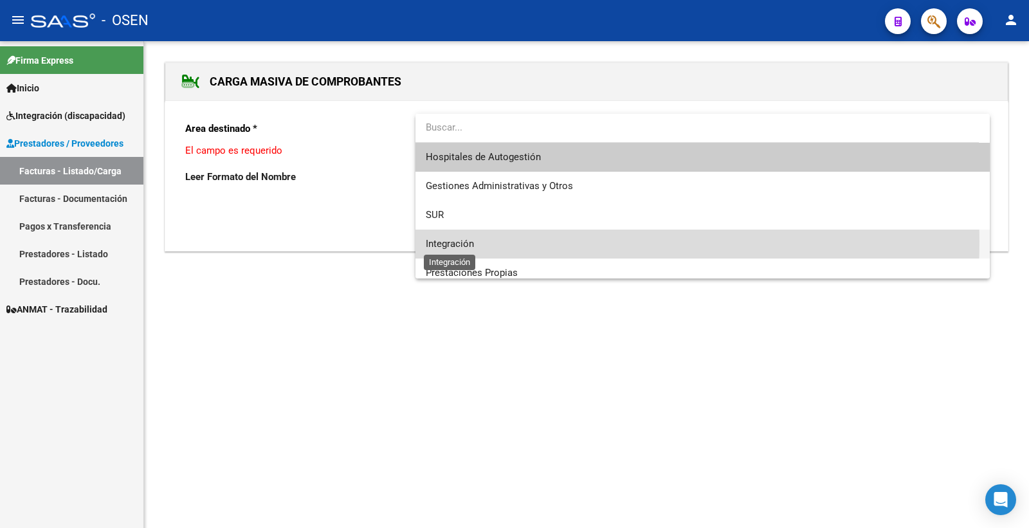
click at [459, 241] on span "Integración" at bounding box center [450, 244] width 48 height 12
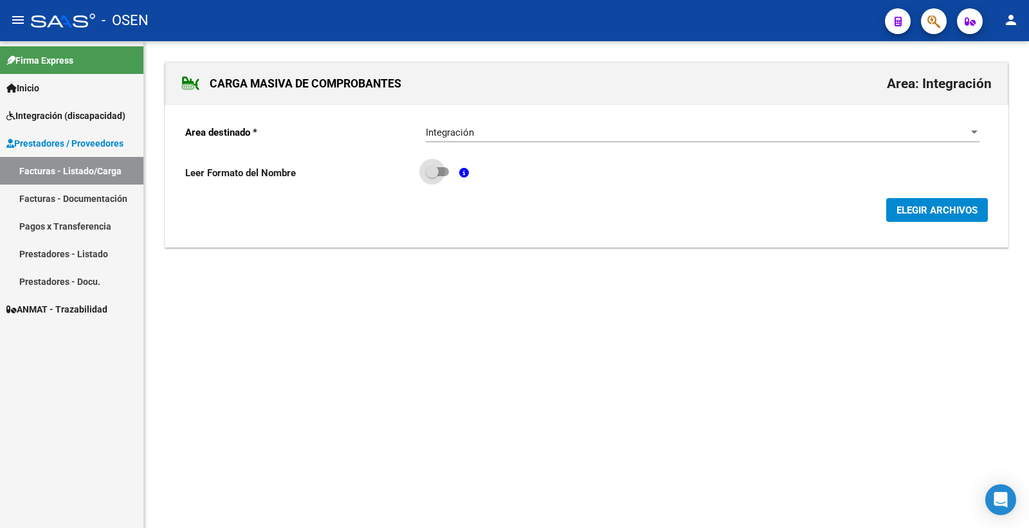
click at [441, 170] on span at bounding box center [437, 171] width 23 height 9
click at [432, 176] on input "checkbox" at bounding box center [432, 176] width 1 height 1
checkbox input "true"
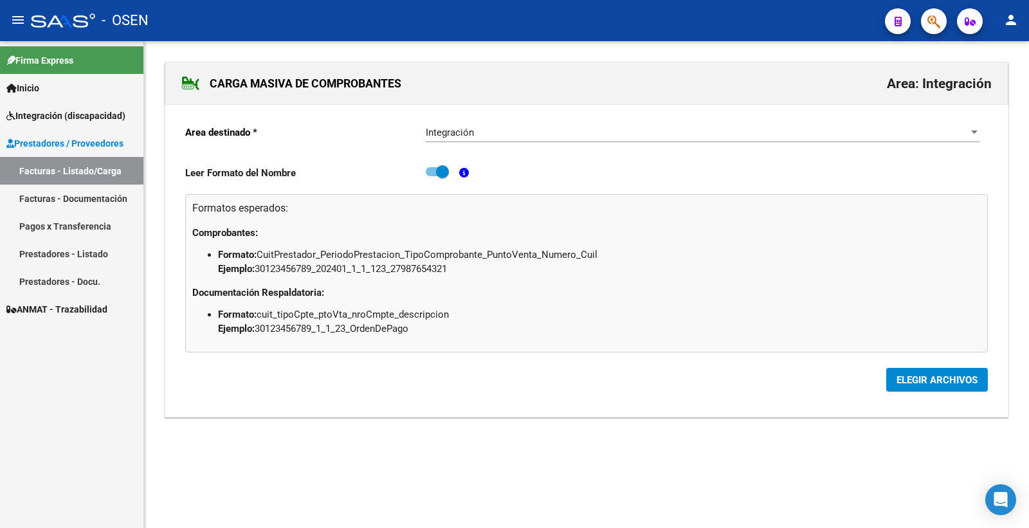
click at [931, 378] on span "ELEGIR ARCHIVOS" at bounding box center [937, 380] width 81 height 12
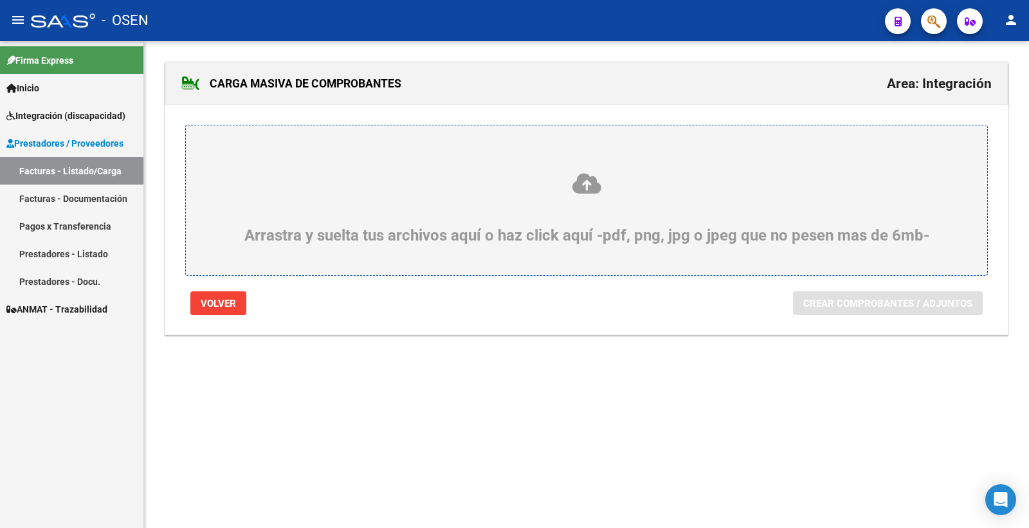
click at [592, 197] on div "Arrastra y suelta tus archivos aquí o haz click aquí -pdf, png, jpg o jpeg que …" at bounding box center [587, 208] width 740 height 73
click at [0, 0] on input "Arrastra y suelta tus archivos aquí o haz click aquí -pdf, png, jpg o jpeg que …" at bounding box center [0, 0] width 0 height 0
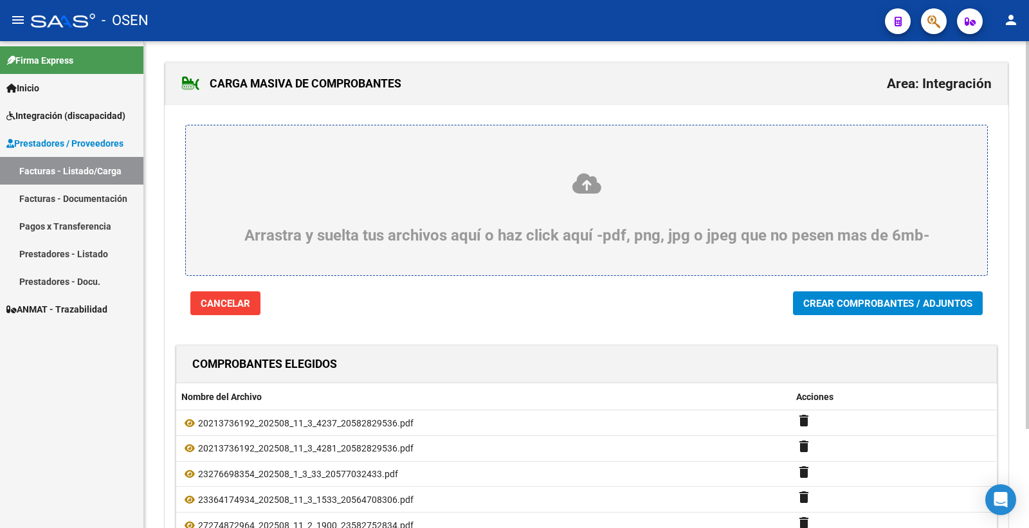
click at [940, 298] on span "Crear Comprobantes / Adjuntos" at bounding box center [887, 304] width 169 height 12
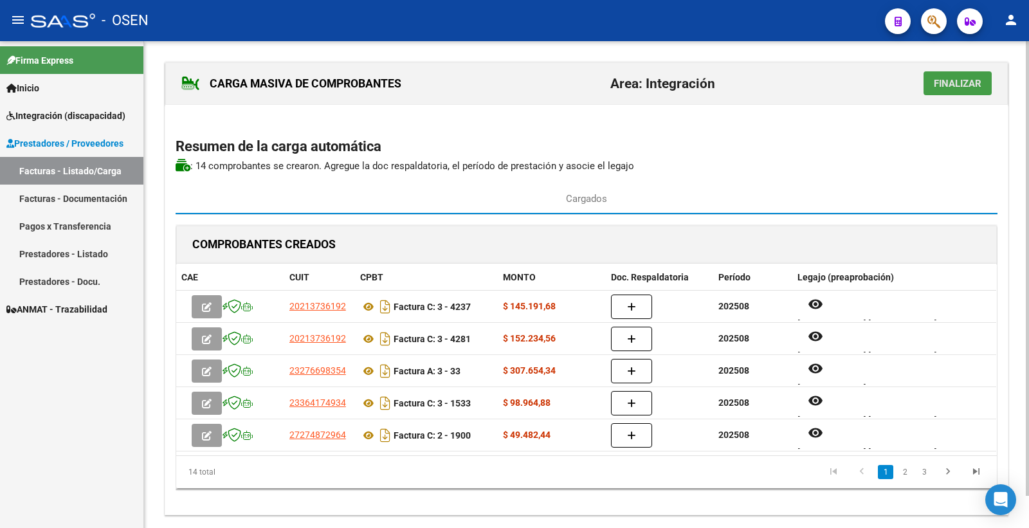
click at [953, 81] on span "Finalizar" at bounding box center [958, 84] width 48 height 12
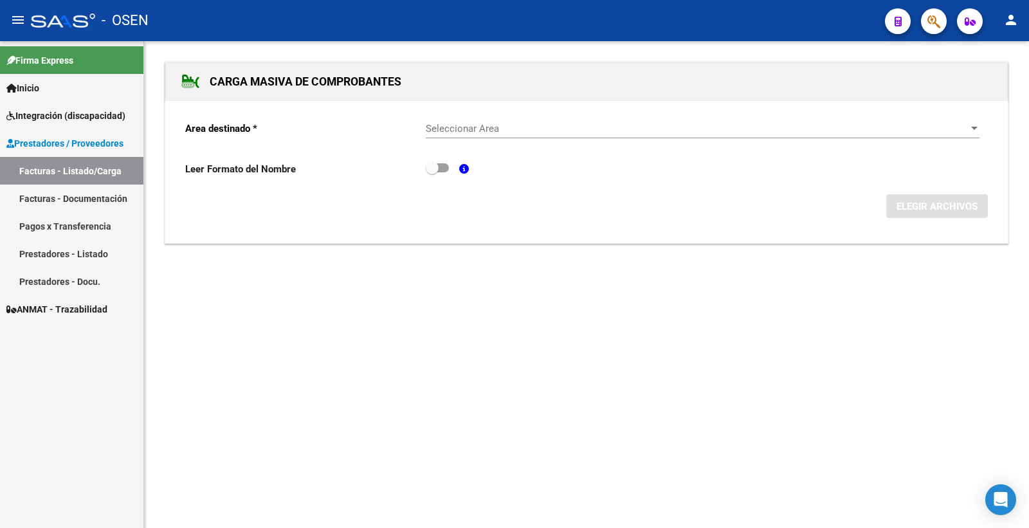
click at [477, 127] on span "Seleccionar Area" at bounding box center [697, 129] width 542 height 12
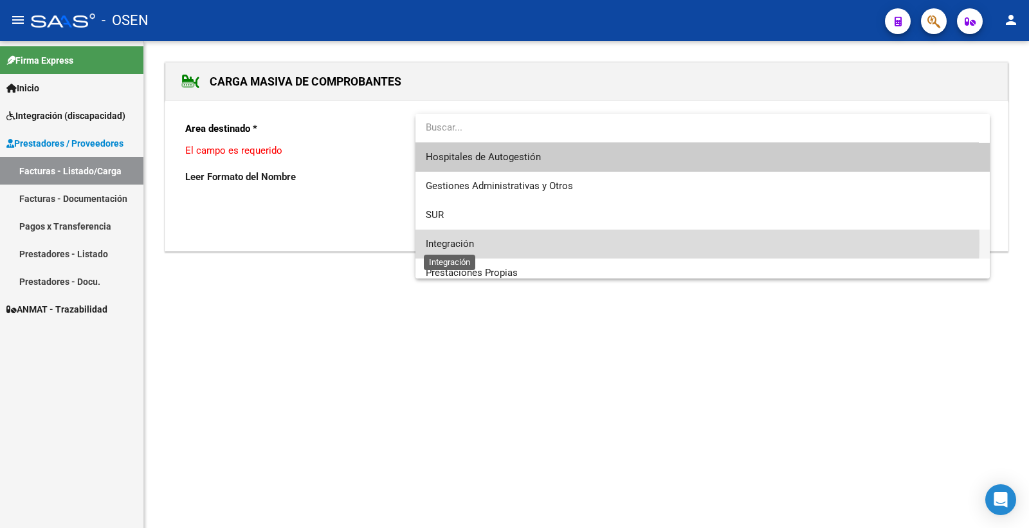
click at [446, 239] on span "Integración" at bounding box center [450, 244] width 48 height 12
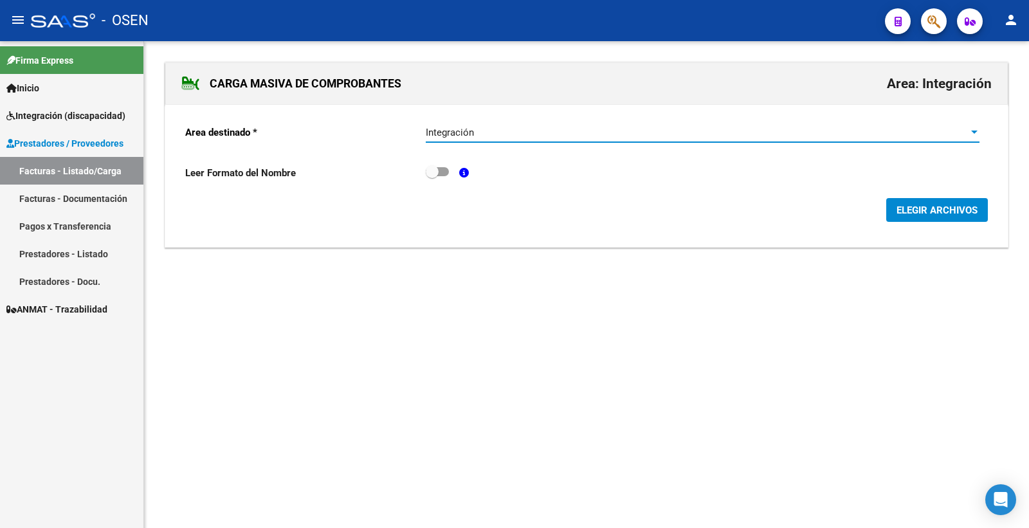
click at [445, 174] on span at bounding box center [437, 171] width 23 height 9
click at [432, 176] on input "checkbox" at bounding box center [432, 176] width 1 height 1
checkbox input "true"
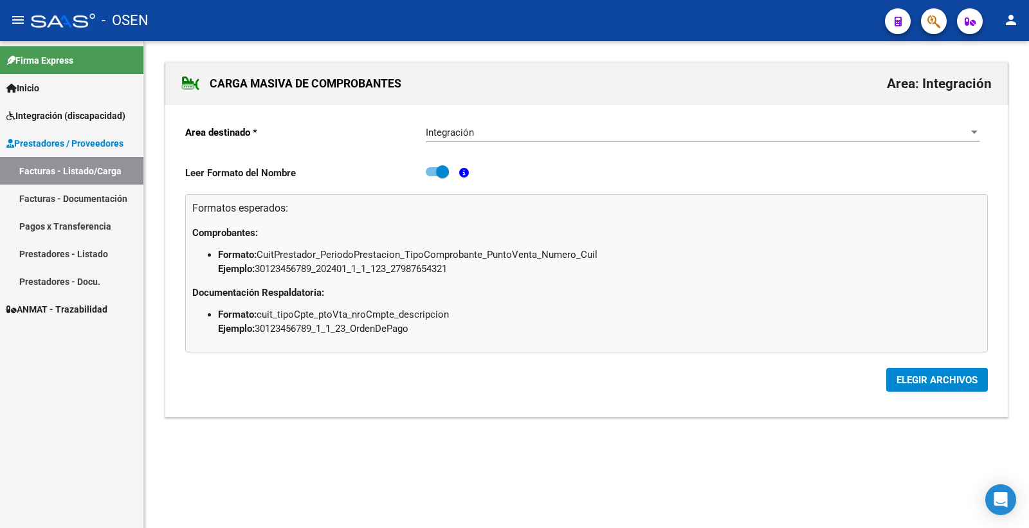
click at [924, 390] on button "ELEGIR ARCHIVOS" at bounding box center [937, 380] width 102 height 24
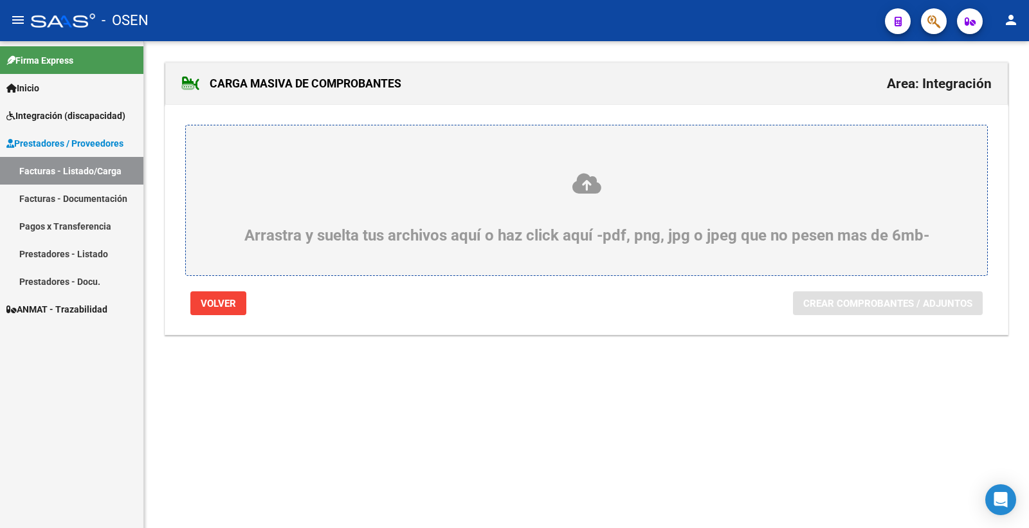
click at [653, 222] on div "Arrastra y suelta tus archivos aquí o haz click aquí -pdf, png, jpg o jpeg que …" at bounding box center [587, 208] width 740 height 73
click at [0, 0] on input "Arrastra y suelta tus archivos aquí o haz click aquí -pdf, png, jpg o jpeg que …" at bounding box center [0, 0] width 0 height 0
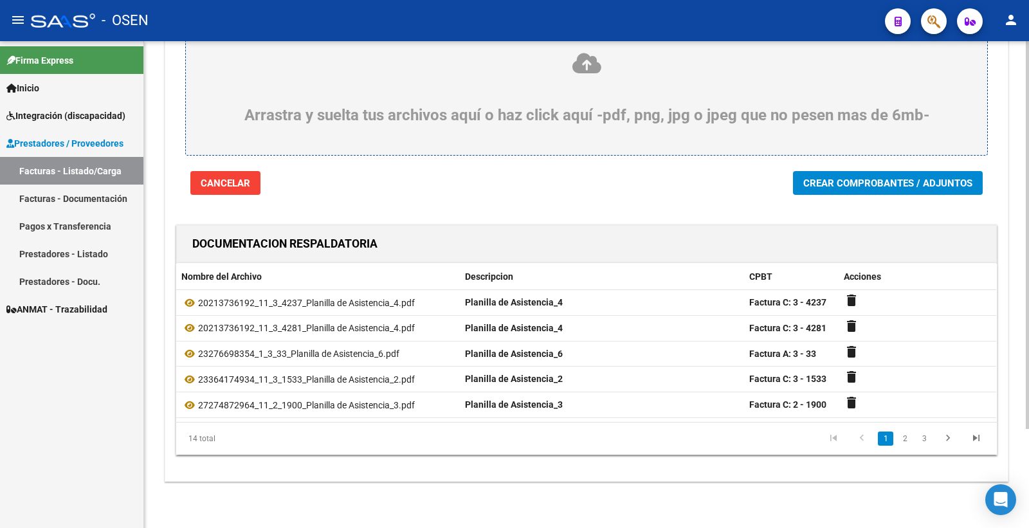
scroll to position [124, 0]
click at [934, 190] on button "Crear Comprobantes / Adjuntos" at bounding box center [888, 183] width 190 height 24
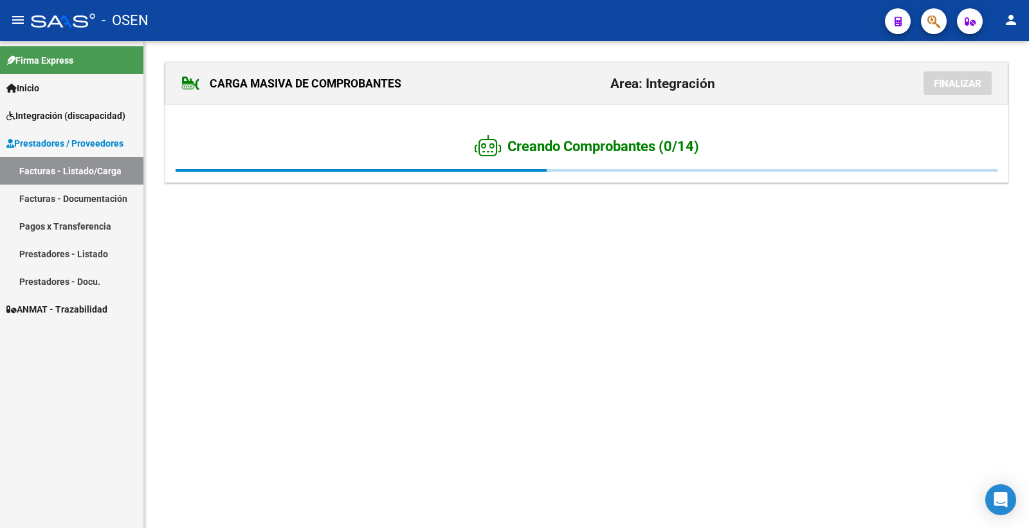
scroll to position [0, 0]
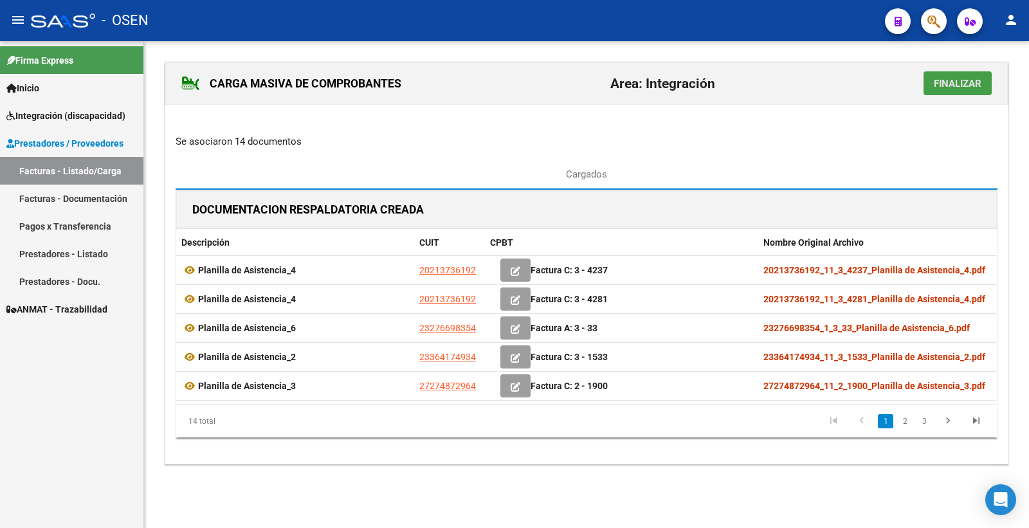
click at [957, 82] on span "Finalizar" at bounding box center [958, 84] width 48 height 12
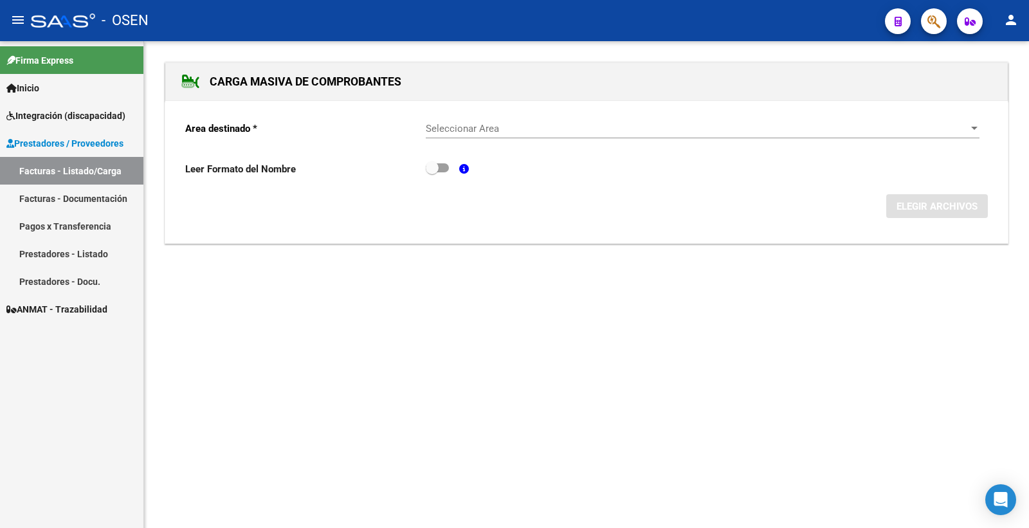
click at [62, 163] on link "Facturas - Listado/Carga" at bounding box center [71, 171] width 143 height 28
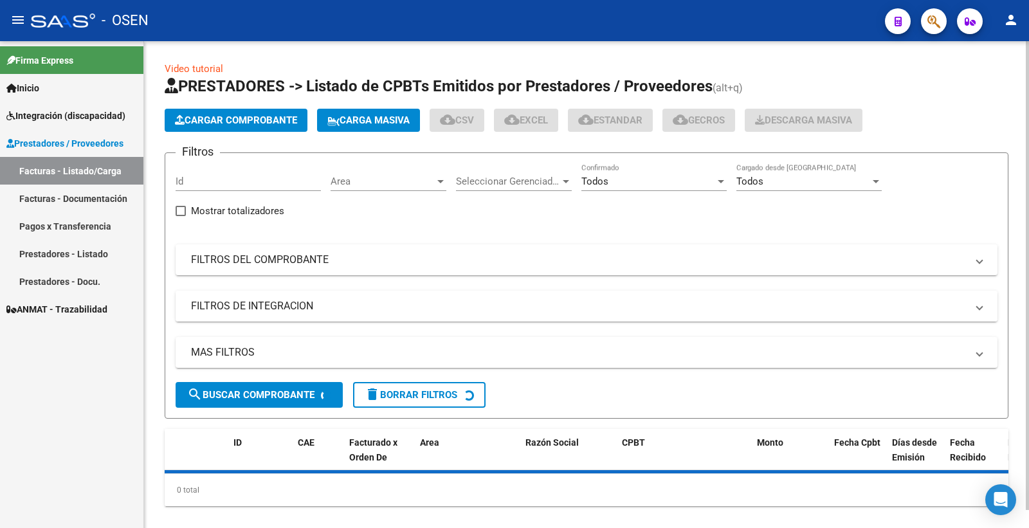
scroll to position [18, 0]
